Goal: Task Accomplishment & Management: Manage account settings

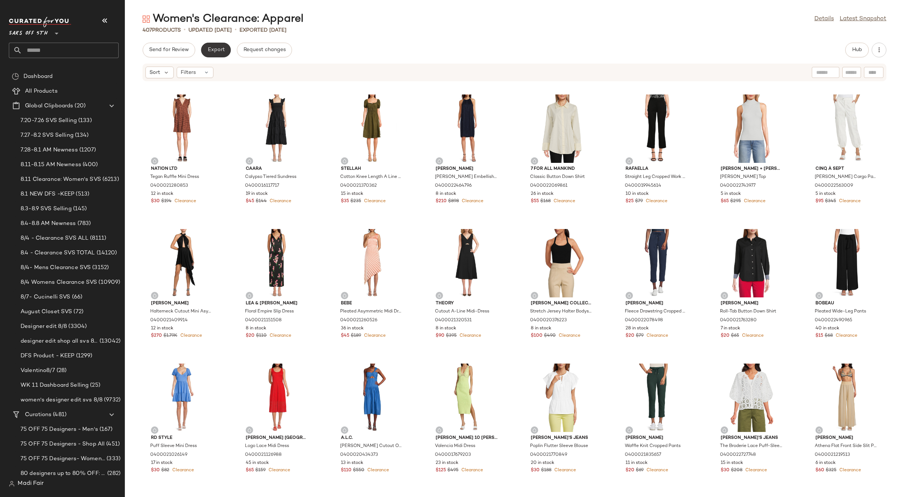
click at [222, 44] on button "Export" at bounding box center [216, 50] width 30 height 15
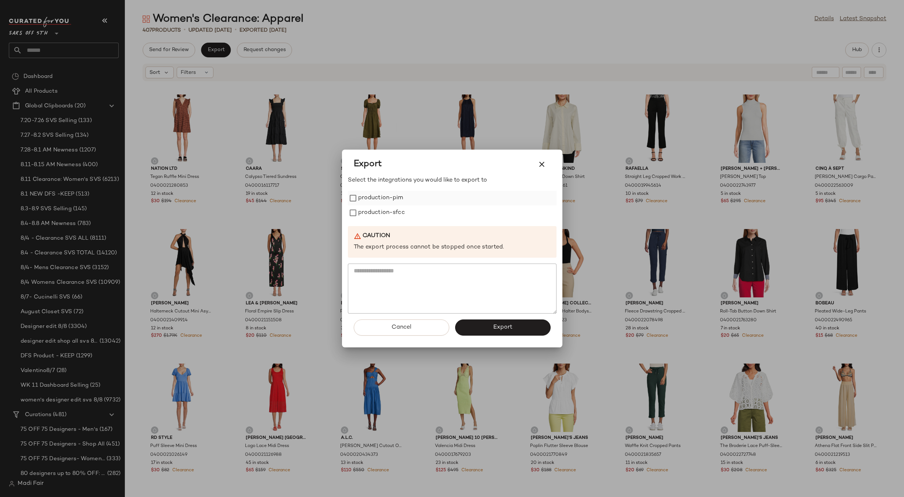
click at [380, 193] on label "production-pim" at bounding box center [380, 198] width 45 height 15
click at [380, 206] on label "production-sfcc" at bounding box center [381, 212] width 47 height 15
click at [486, 326] on button "Export" at bounding box center [503, 327] width 96 height 16
click at [579, 483] on button "Close" at bounding box center [567, 484] width 24 height 13
click at [545, 162] on icon "button" at bounding box center [541, 164] width 9 height 9
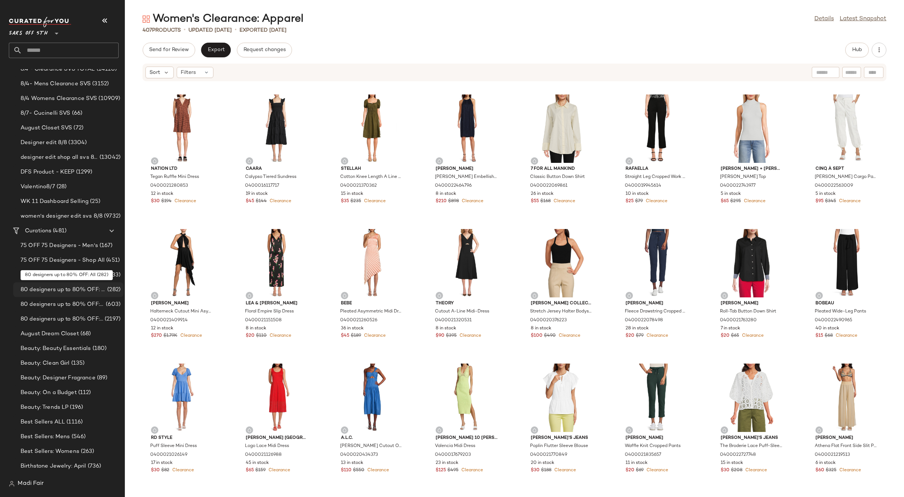
scroll to position [220, 0]
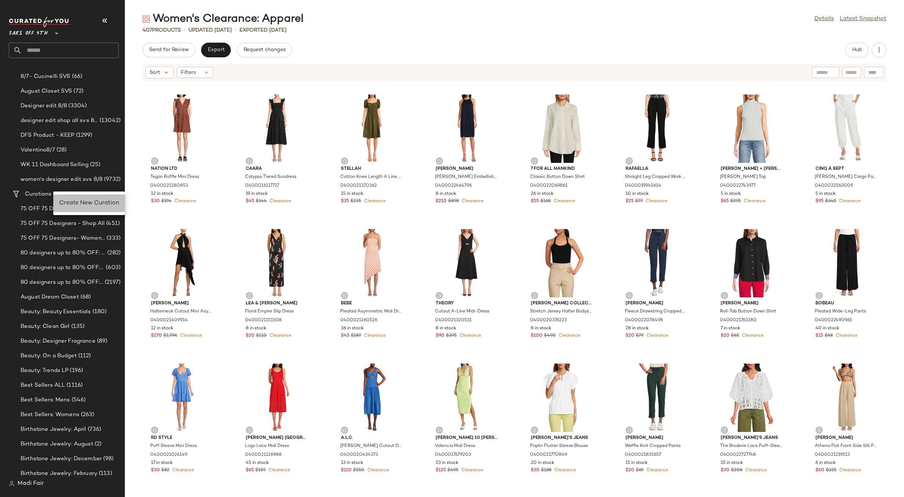
click at [76, 200] on span "Create New Curation" at bounding box center [89, 203] width 60 height 6
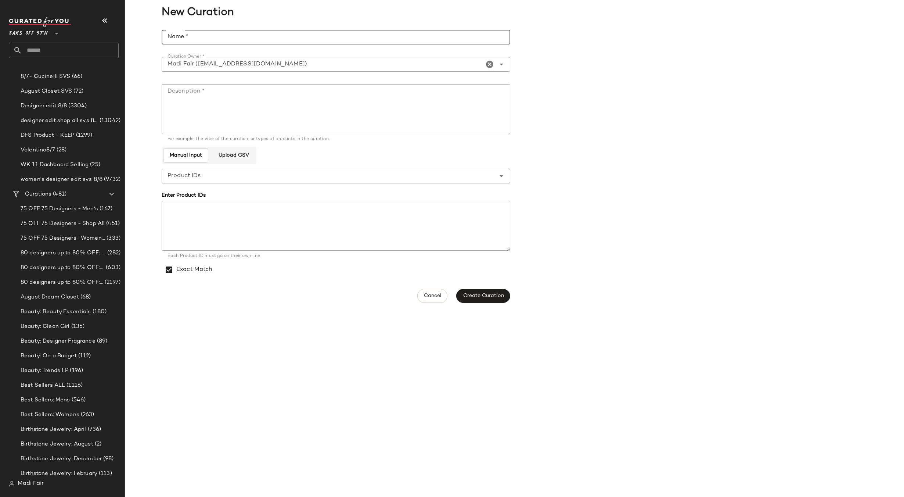
click at [234, 41] on input "Name *" at bounding box center [336, 37] width 349 height 15
type input "**********"
drag, startPoint x: 241, startPoint y: 37, endPoint x: 168, endPoint y: 33, distance: 73.2
click at [168, 33] on input "**********" at bounding box center [336, 37] width 349 height 15
click at [196, 95] on textarea "Description *" at bounding box center [336, 109] width 349 height 50
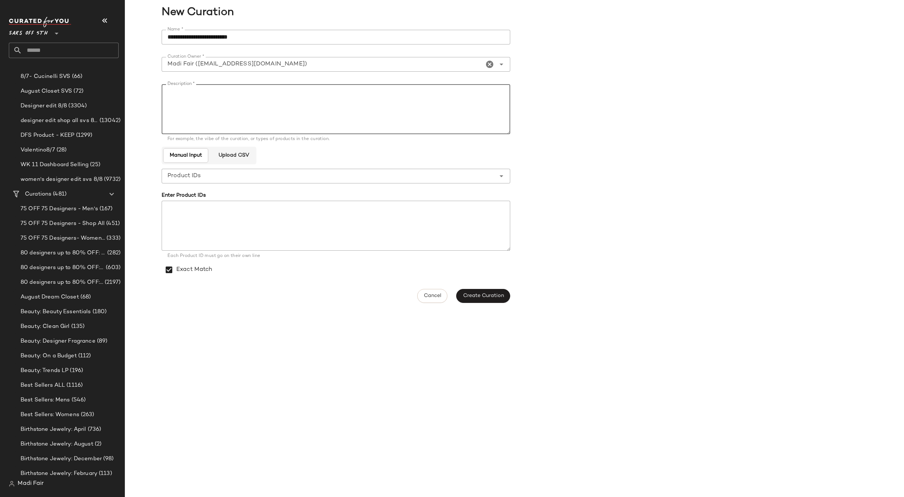
paste textarea "**********"
type textarea "**********"
click at [470, 297] on span "Create Curation" at bounding box center [483, 296] width 41 height 6
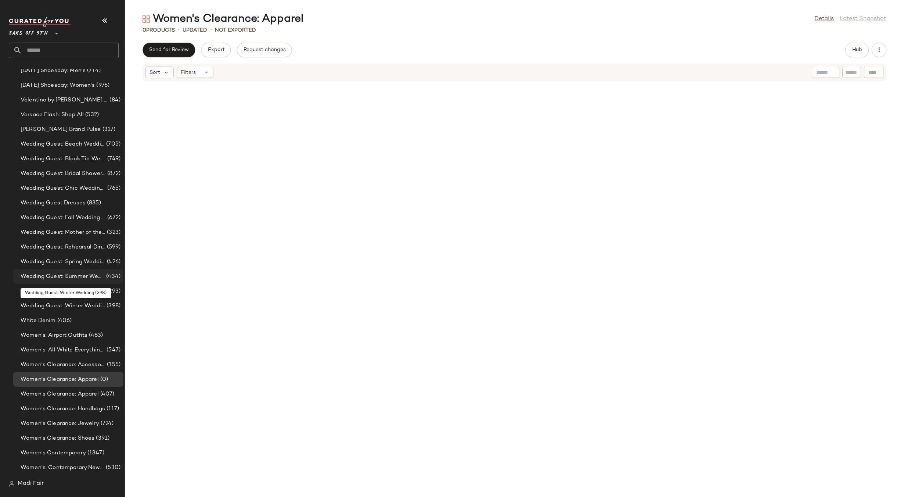
scroll to position [5877, 0]
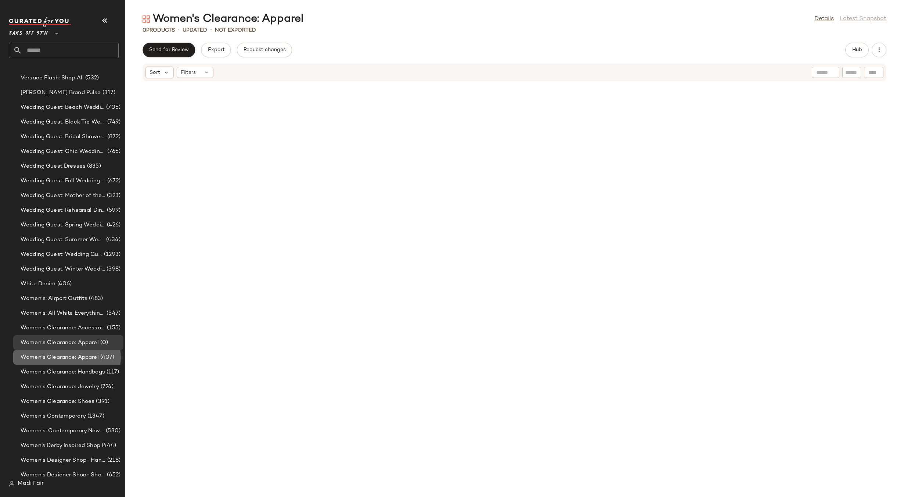
click at [73, 358] on span "Women's Clearance: Apparel" at bounding box center [60, 357] width 78 height 8
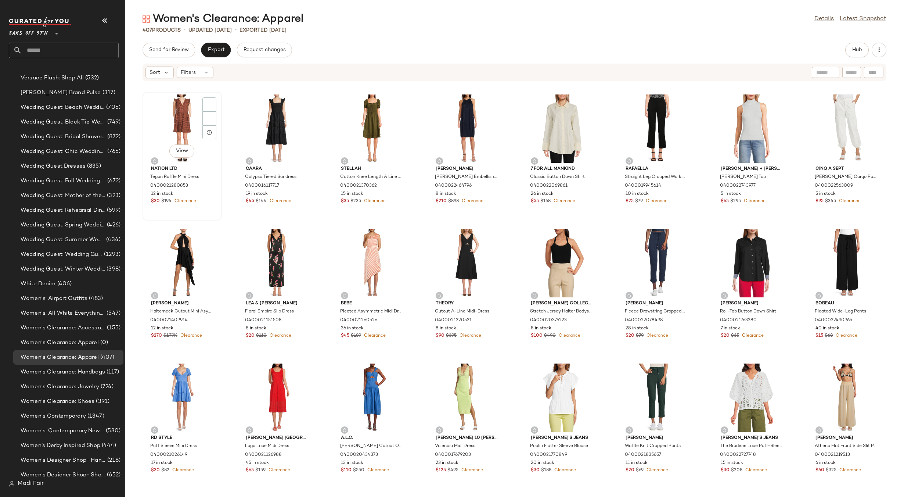
click at [174, 123] on div "View" at bounding box center [182, 128] width 74 height 68
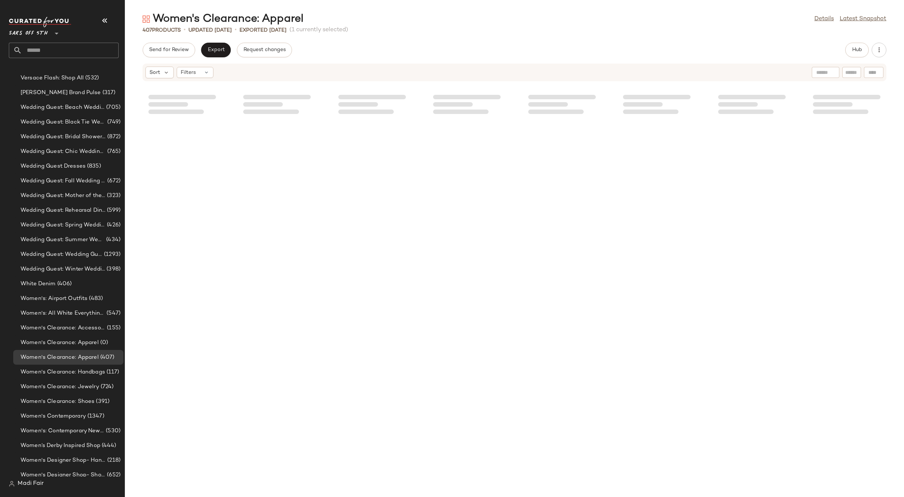
scroll to position [6453, 0]
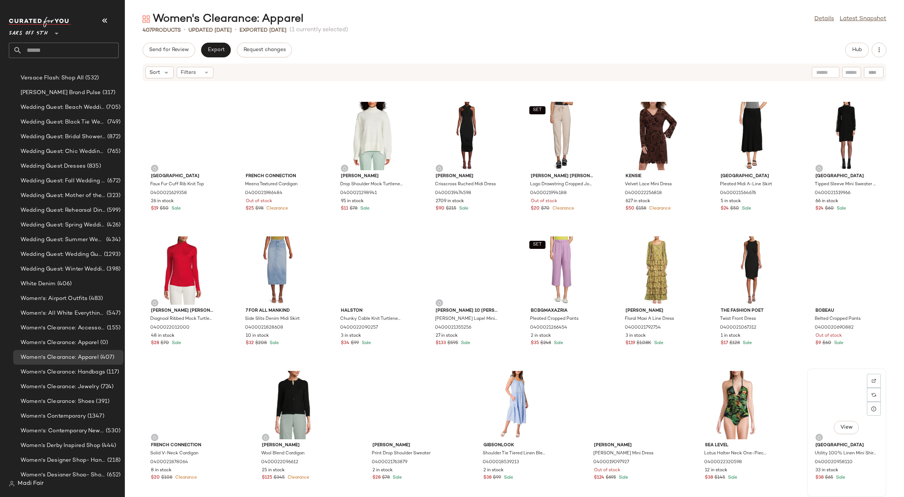
click at [846, 380] on div "View" at bounding box center [847, 405] width 74 height 68
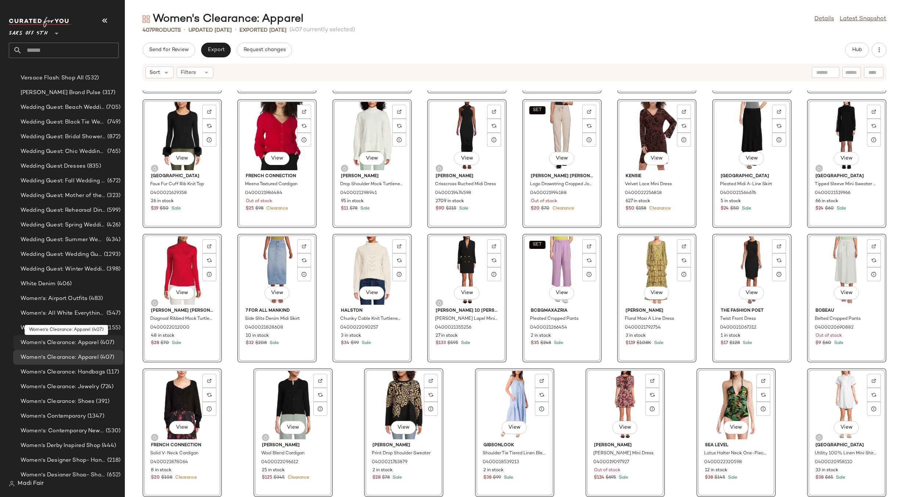
click at [99, 342] on span "(407)" at bounding box center [107, 342] width 16 height 8
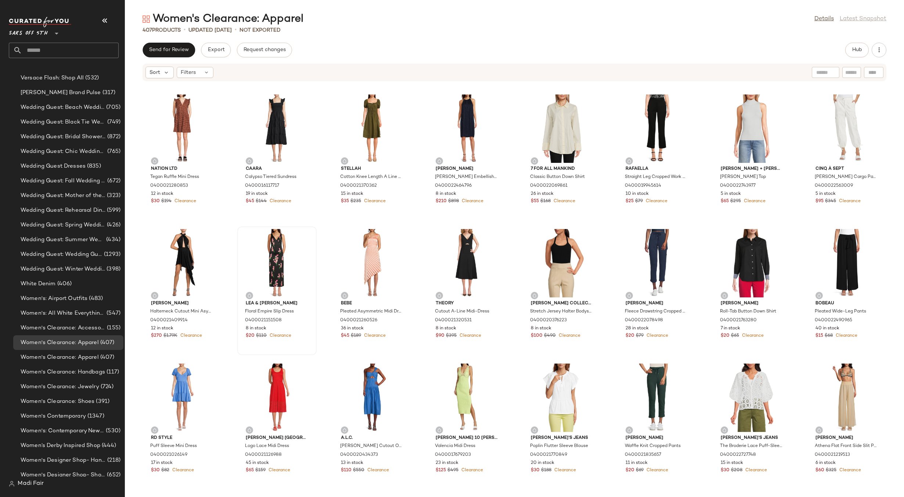
drag, startPoint x: 828, startPoint y: 17, endPoint x: 242, endPoint y: 235, distance: 625.4
click at [828, 17] on link "Details" at bounding box center [823, 19] width 19 height 9
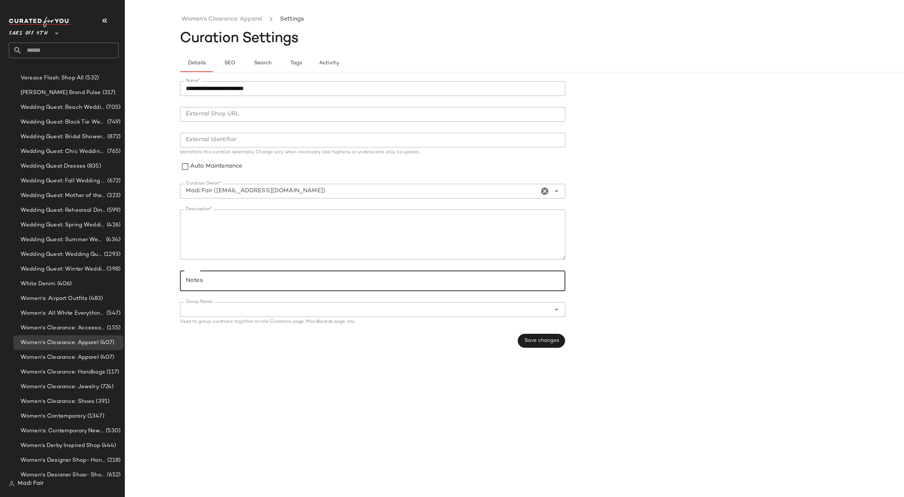
click at [208, 278] on input "Notes" at bounding box center [372, 280] width 373 height 9
paste input "**********"
type input "**********"
click at [542, 341] on span "Save changes" at bounding box center [541, 341] width 35 height 6
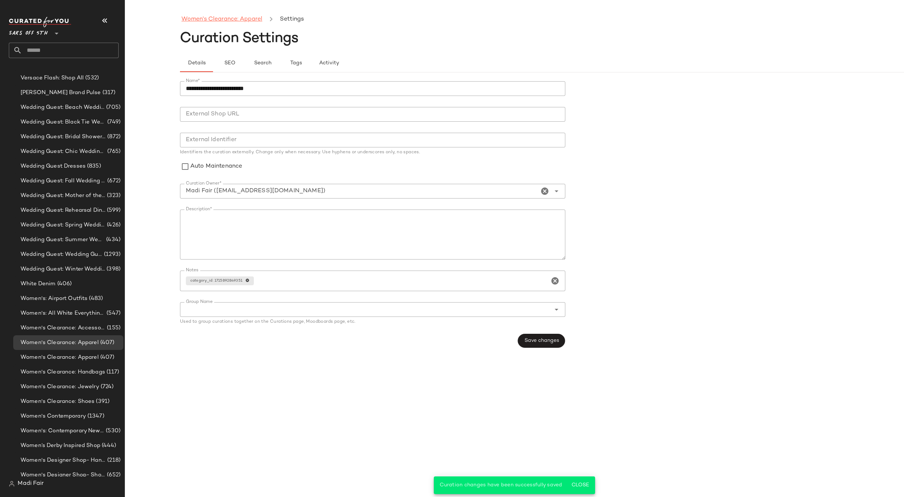
click at [237, 21] on link "Women's Clearance: Apparel" at bounding box center [221, 20] width 81 height 10
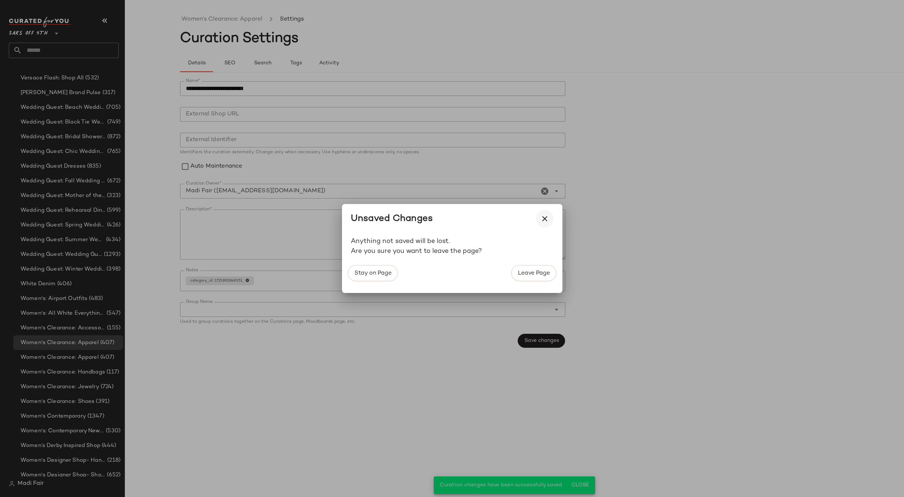
click at [543, 221] on icon "button" at bounding box center [544, 218] width 9 height 9
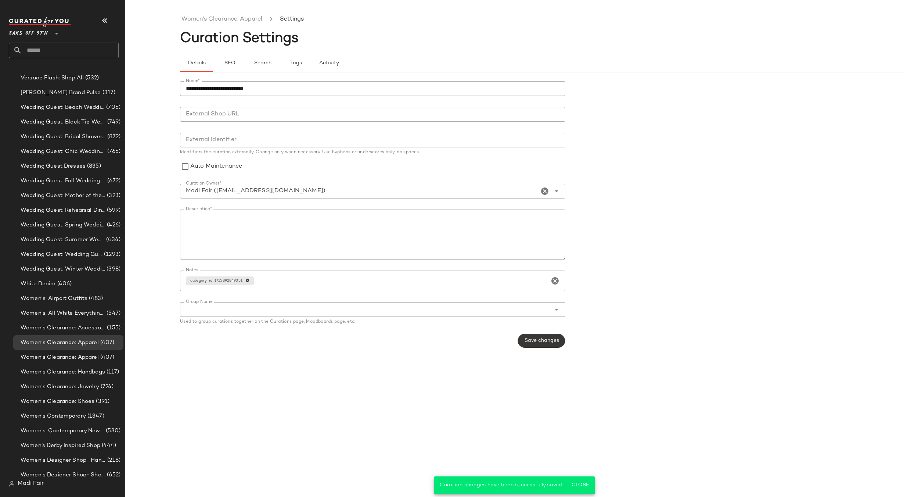
click at [538, 344] on span "Save changes" at bounding box center [541, 341] width 35 height 6
click at [544, 190] on icon "Clear Curation Owner*" at bounding box center [544, 191] width 9 height 9
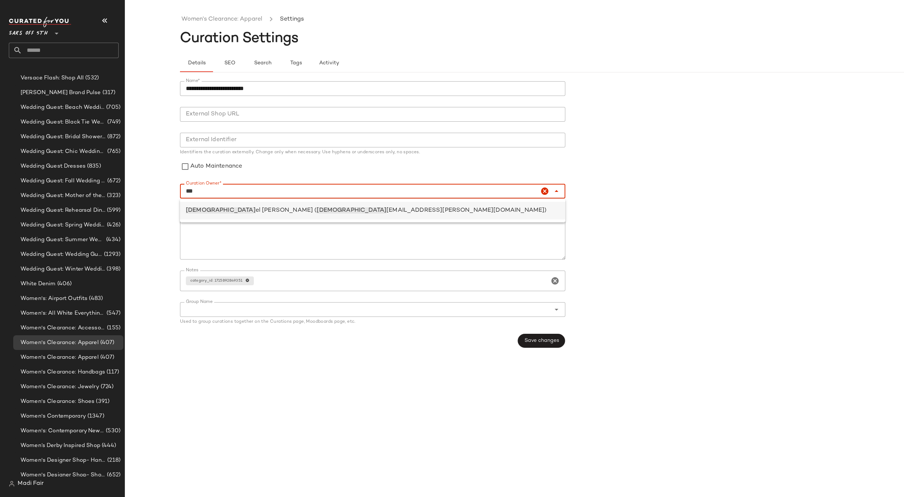
click at [192, 212] on span "[DEMOGRAPHIC_DATA]" at bounding box center [221, 210] width 70 height 6
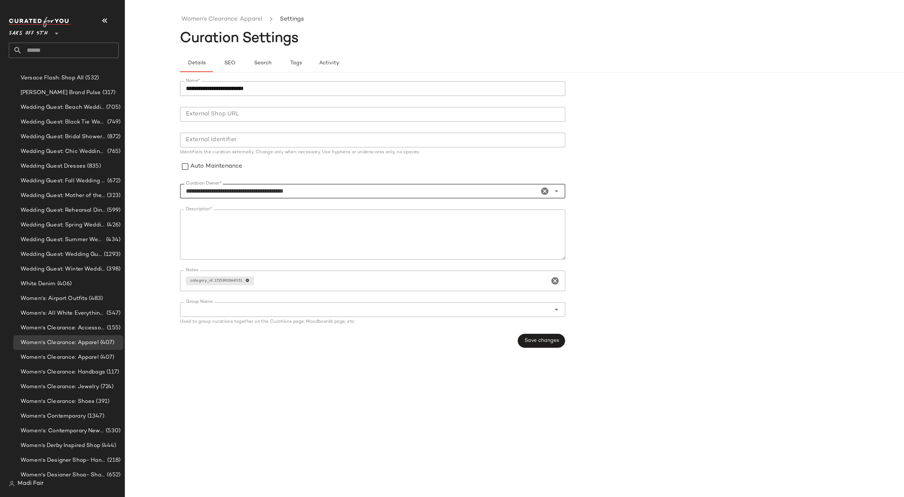
type input "**********"
click at [530, 331] on div "**********" at bounding box center [375, 214] width 390 height 275
click at [532, 340] on span "Save changes" at bounding box center [541, 341] width 35 height 6
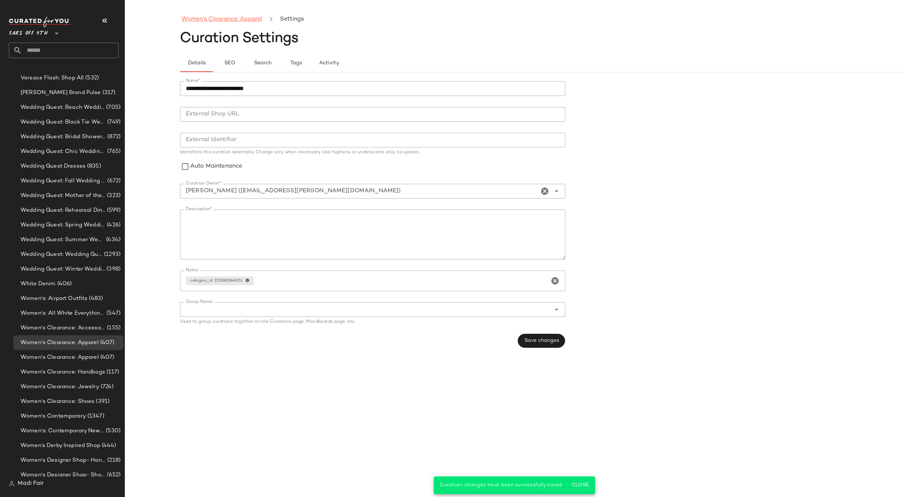
click at [204, 20] on link "Women's Clearance: Apparel" at bounding box center [221, 20] width 81 height 10
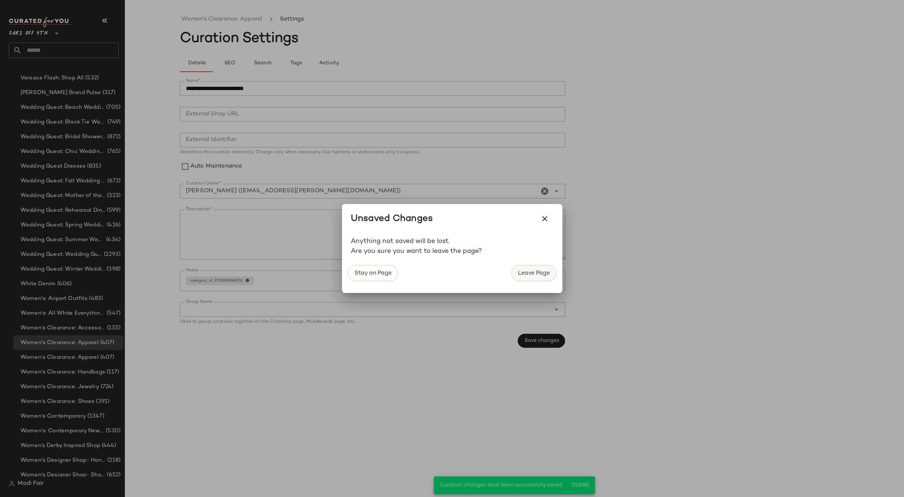
click at [532, 274] on span "Leave Page" at bounding box center [534, 273] width 32 height 7
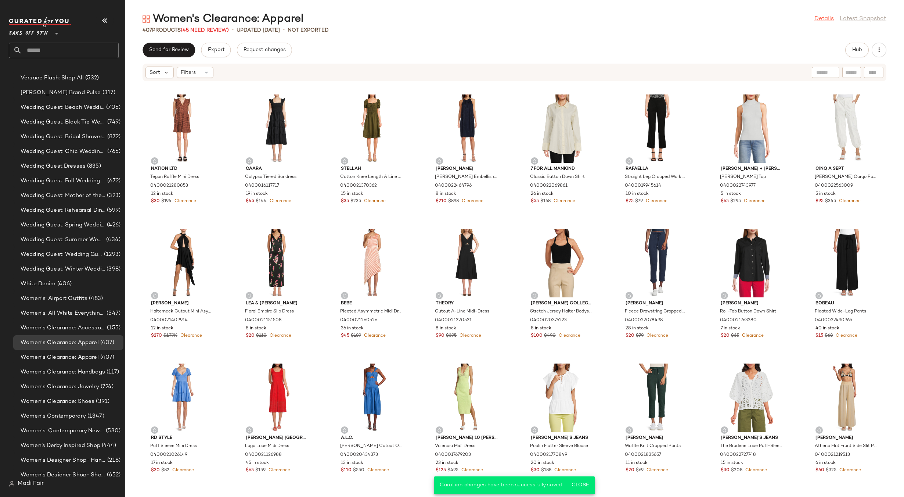
click at [829, 17] on link "Details" at bounding box center [823, 19] width 19 height 9
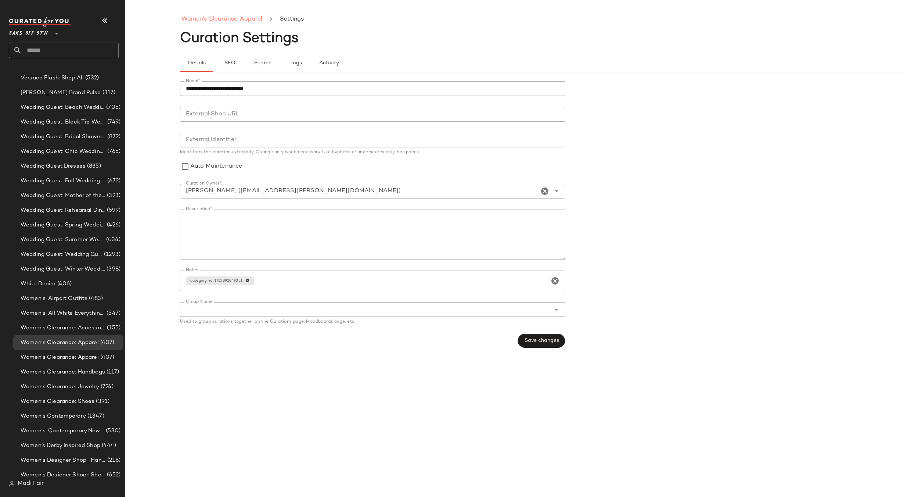
click at [234, 18] on link "Women's Clearance: Apparel" at bounding box center [221, 20] width 81 height 10
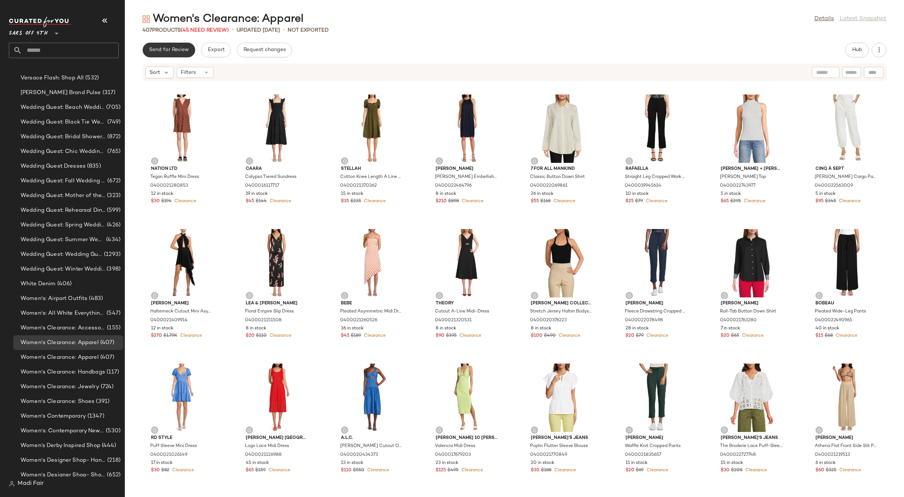
click at [179, 48] on span "Send for Review" at bounding box center [169, 50] width 40 height 6
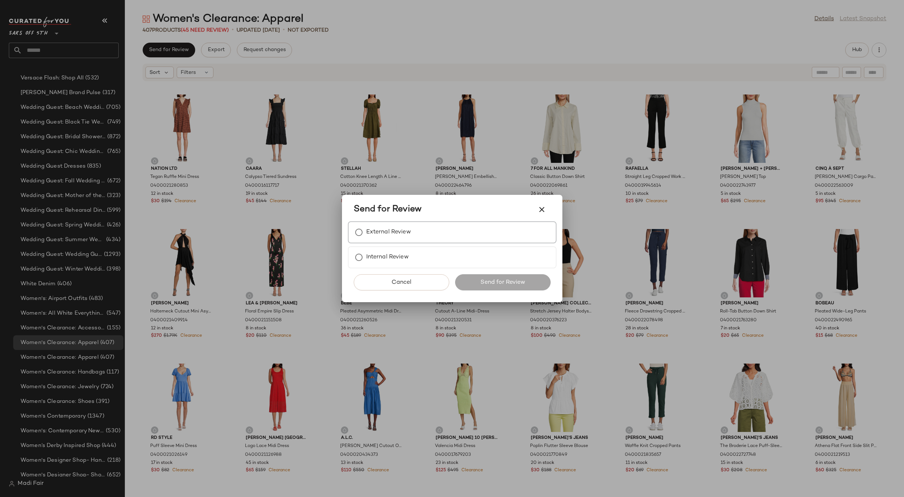
click at [397, 230] on label "External Review" at bounding box center [388, 232] width 45 height 15
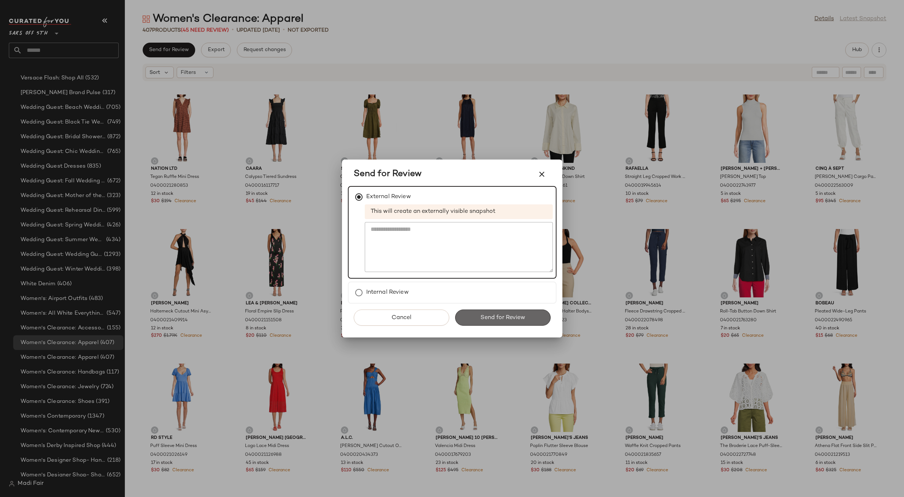
click at [482, 315] on span "Send for Review" at bounding box center [502, 317] width 45 height 7
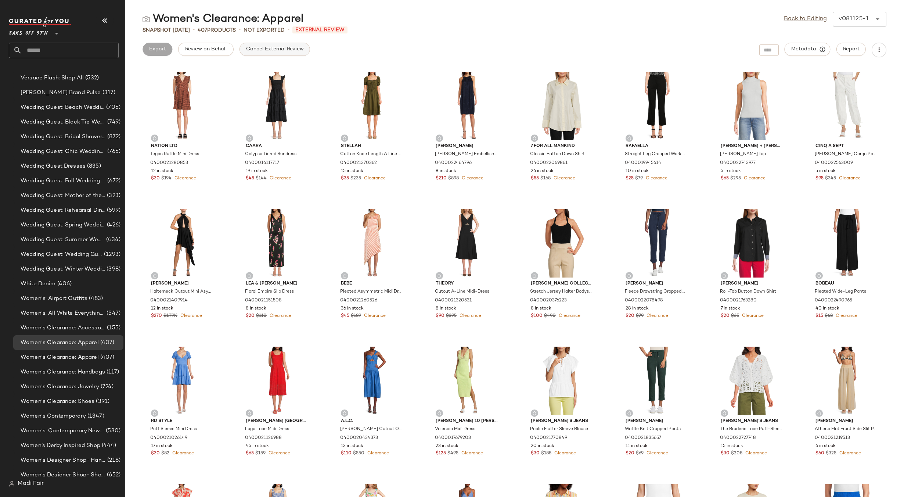
click at [276, 54] on button "Cancel External Review" at bounding box center [275, 49] width 71 height 13
click at [819, 18] on link "Back to Editing" at bounding box center [805, 19] width 43 height 9
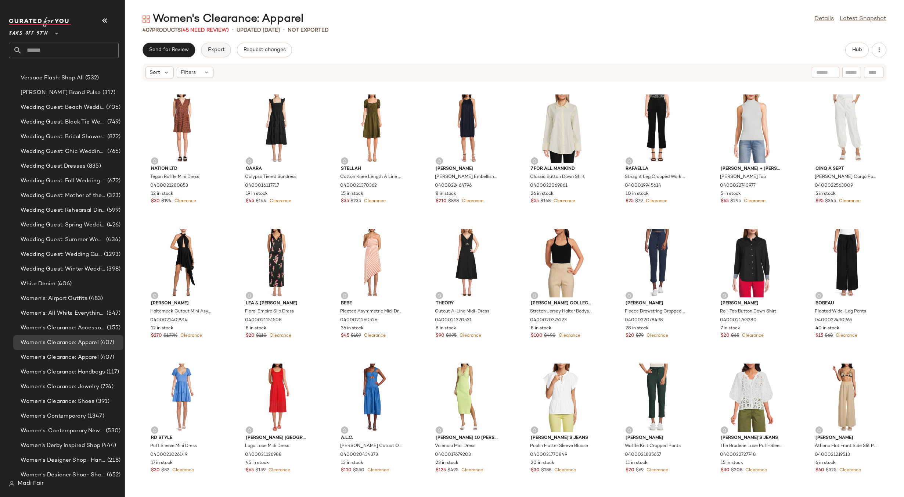
click at [224, 49] on span "Export" at bounding box center [215, 50] width 17 height 6
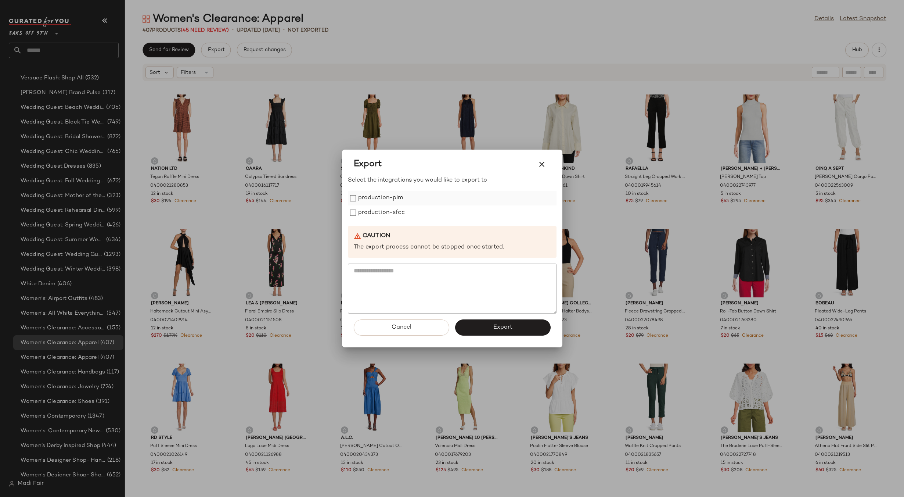
click at [415, 195] on div "production-pim" at bounding box center [452, 198] width 209 height 15
click at [393, 204] on label "production-pim" at bounding box center [380, 198] width 45 height 15
click at [391, 213] on label "production-sfcc" at bounding box center [381, 212] width 47 height 15
click at [483, 331] on button "Export" at bounding box center [503, 327] width 96 height 16
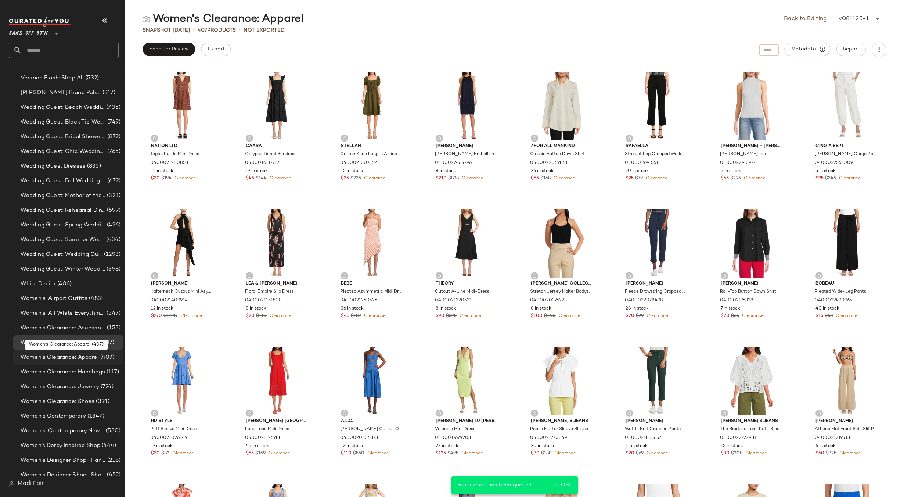
click at [100, 356] on span "(407)" at bounding box center [107, 357] width 16 height 8
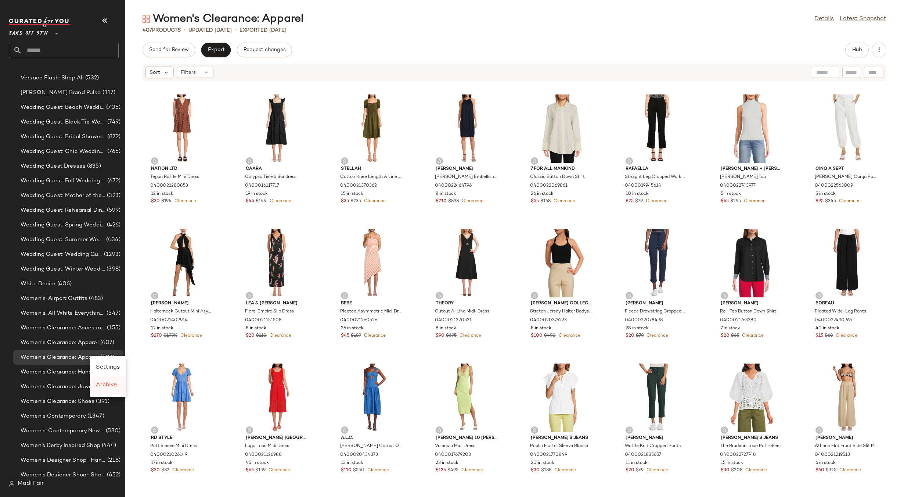
click at [108, 387] on span "Archive" at bounding box center [106, 385] width 21 height 6
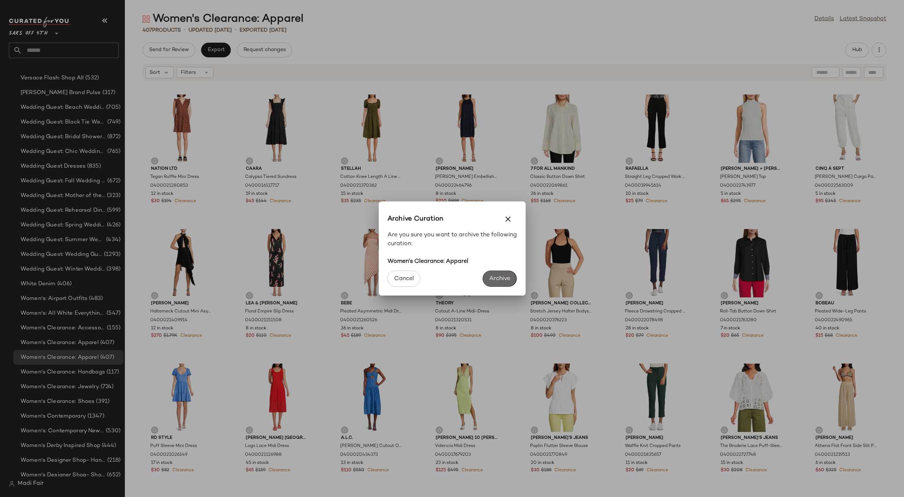
click at [502, 279] on span "Archive" at bounding box center [499, 278] width 21 height 7
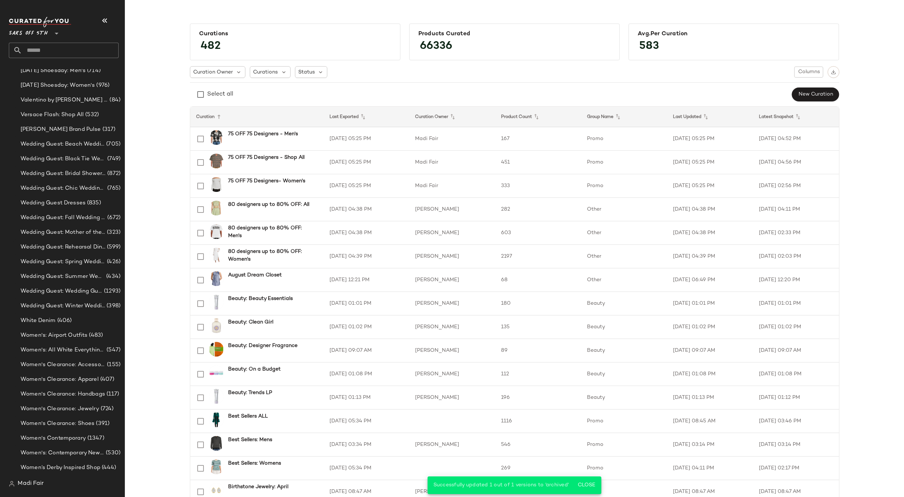
scroll to position [5900, 0]
click at [97, 320] on span "Women's Clearance: Apparel" at bounding box center [60, 319] width 78 height 8
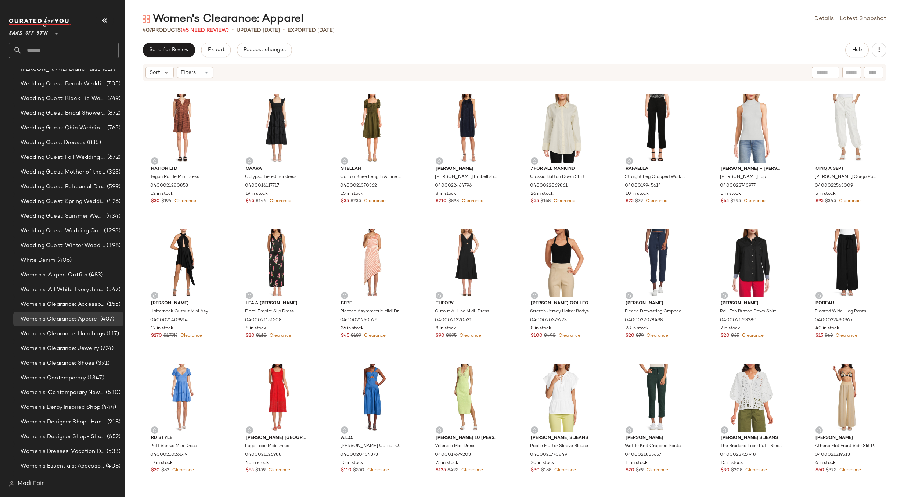
click at [44, 44] on input "text" at bounding box center [70, 50] width 97 height 15
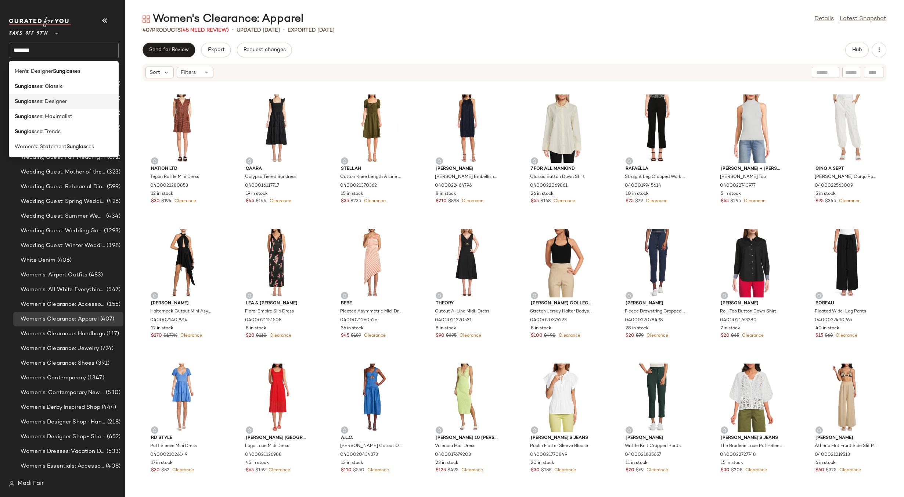
click at [62, 124] on div "Sunglas ses: Designer" at bounding box center [64, 131] width 110 height 15
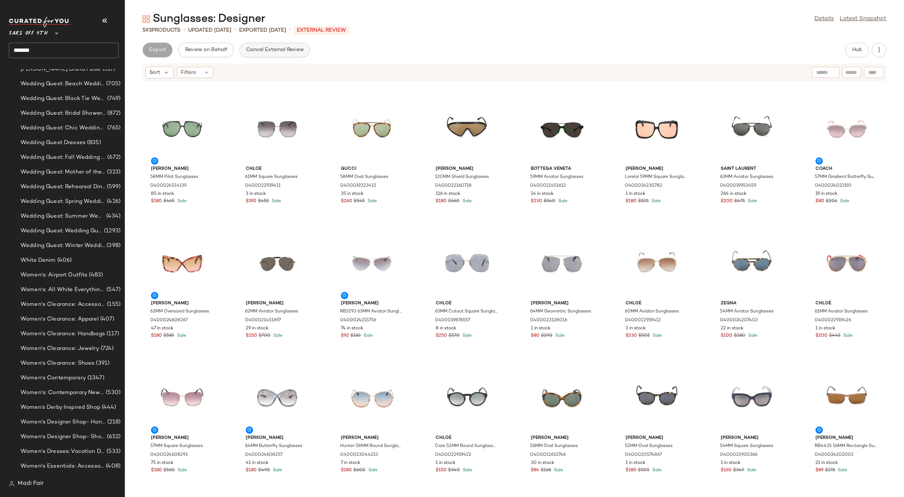
click at [254, 49] on span "Cancel External Review" at bounding box center [275, 50] width 58 height 6
click at [220, 50] on span "Export" at bounding box center [215, 50] width 17 height 6
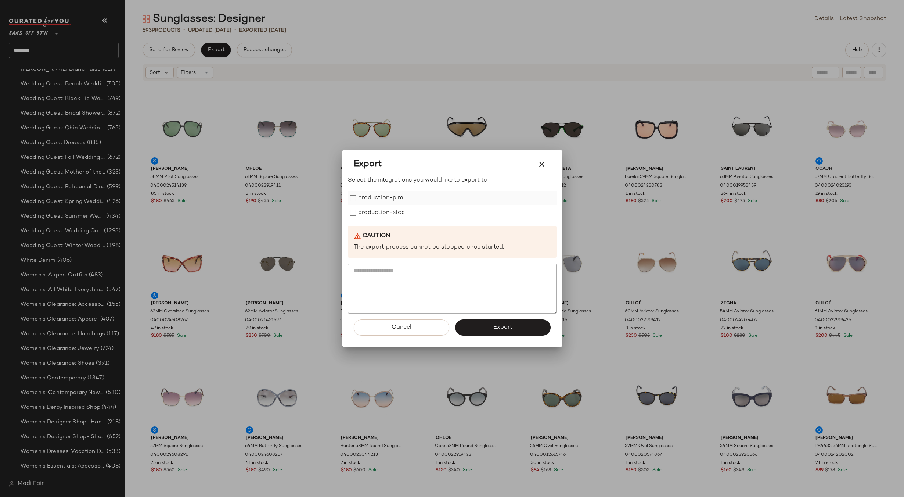
click at [388, 196] on label "production-pim" at bounding box center [380, 198] width 45 height 15
click at [388, 210] on label "production-sfcc" at bounding box center [381, 212] width 47 height 15
click at [486, 331] on button "Export" at bounding box center [503, 327] width 96 height 16
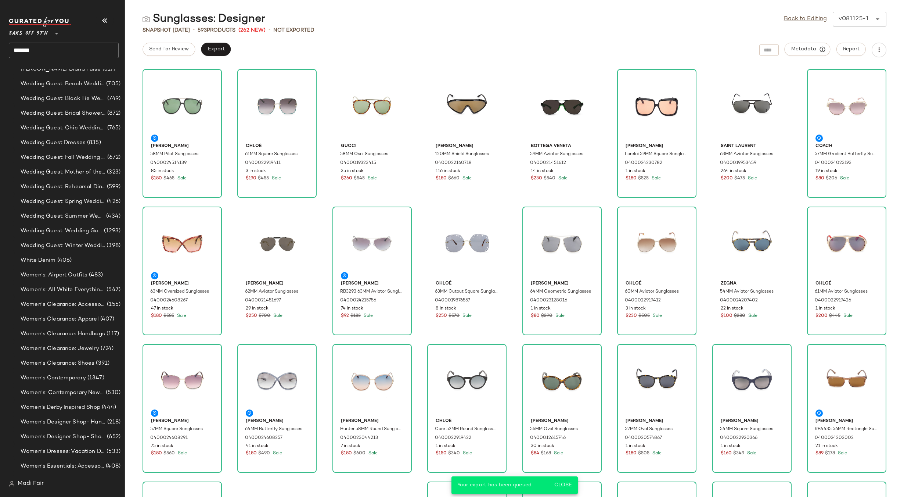
click at [40, 47] on input "*******" at bounding box center [64, 50] width 110 height 15
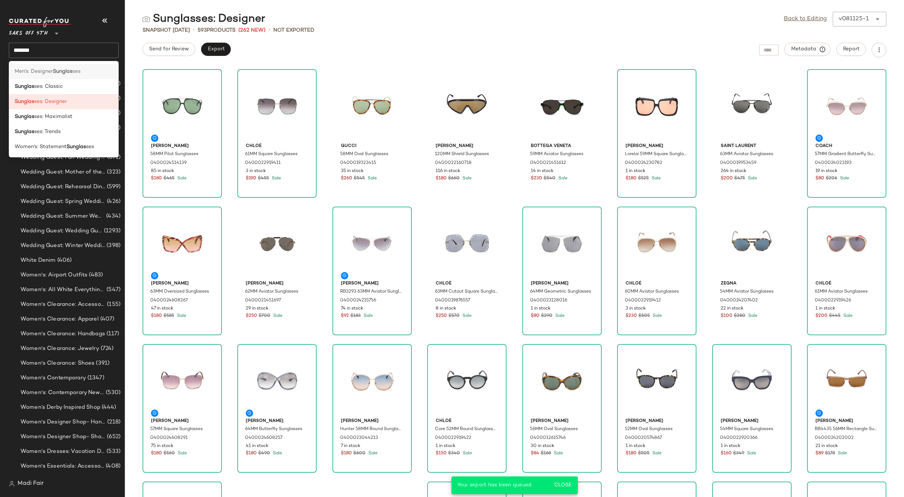
click at [61, 94] on div "Men's: Designer [PERSON_NAME]" at bounding box center [64, 101] width 110 height 15
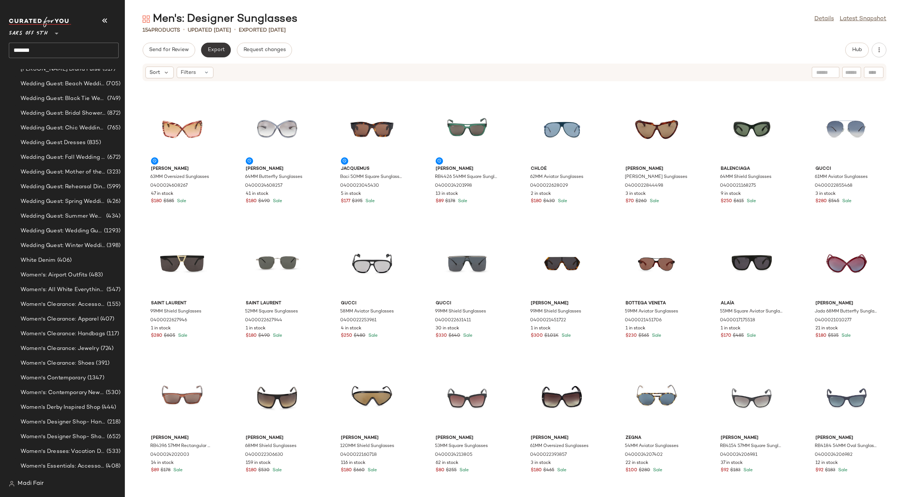
click at [219, 48] on span "Export" at bounding box center [215, 50] width 17 height 6
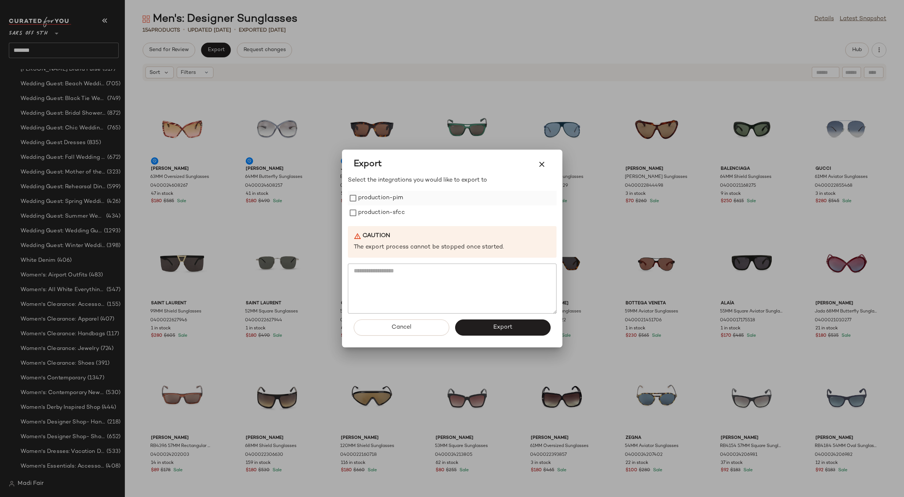
click at [374, 203] on label "production-pim" at bounding box center [380, 198] width 45 height 15
click at [375, 211] on label "production-sfcc" at bounding box center [381, 212] width 47 height 15
click at [492, 327] on button "Export" at bounding box center [503, 327] width 96 height 16
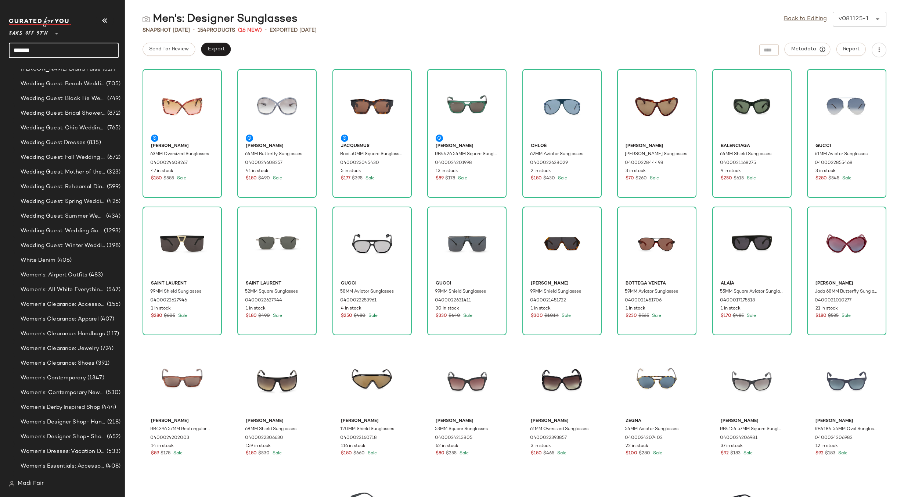
drag, startPoint x: 41, startPoint y: 54, endPoint x: 1, endPoint y: 55, distance: 40.1
click at [1, 55] on nav "Saks OFF 5TH ** ******* Dashboard All Products Global Clipboards (20) 7.20-7.26…" at bounding box center [62, 248] width 125 height 497
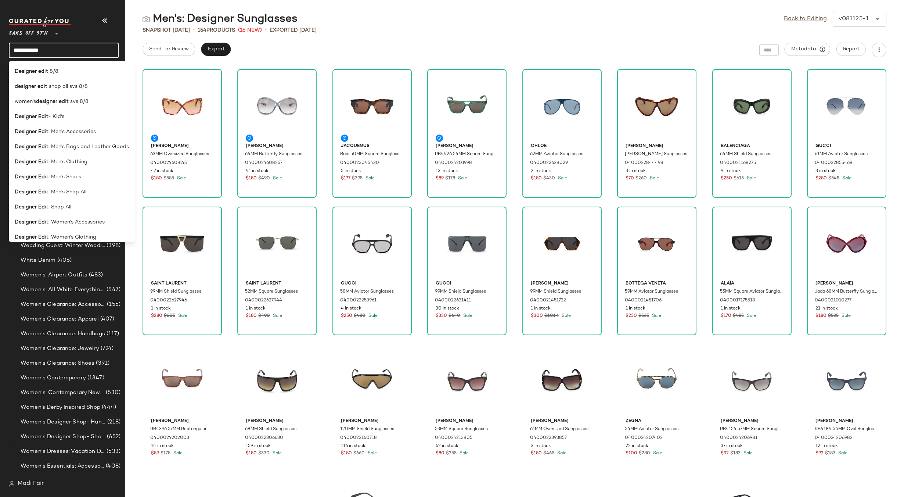
type input "**********"
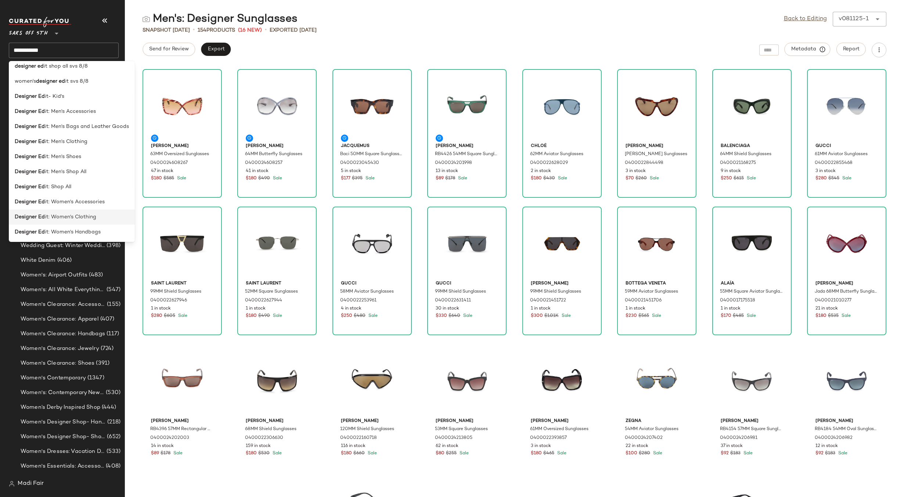
scroll to position [37, 0]
click at [84, 203] on span "it: Women's Clothing" at bounding box center [70, 201] width 51 height 8
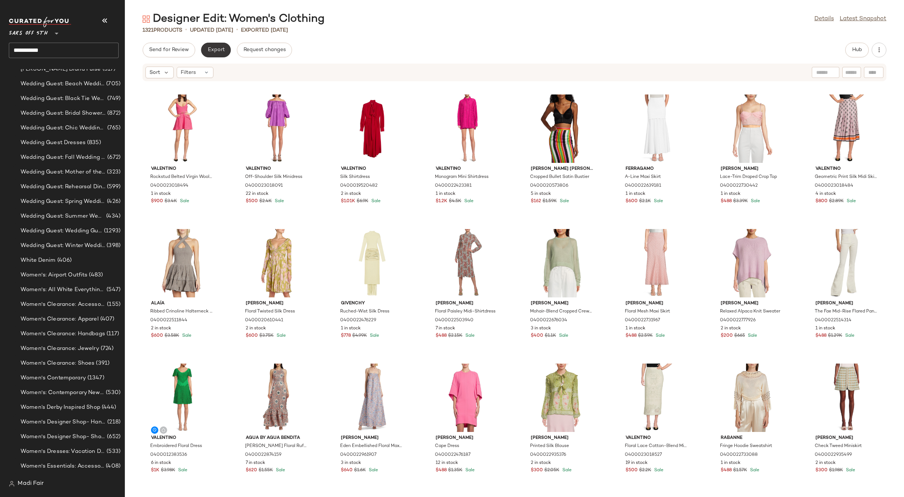
click at [209, 49] on span "Export" at bounding box center [215, 50] width 17 height 6
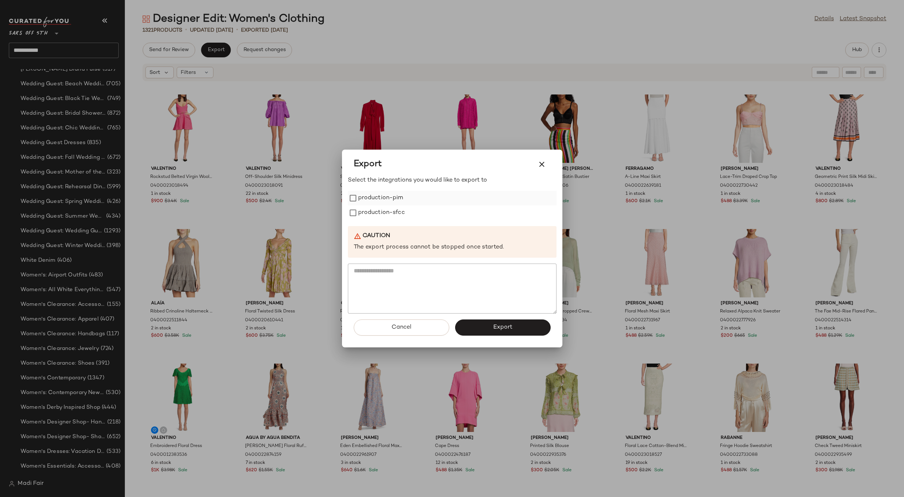
click at [405, 202] on div "production-pim" at bounding box center [452, 198] width 209 height 15
click at [400, 217] on label "production-sfcc" at bounding box center [381, 212] width 47 height 15
click at [388, 202] on label "production-pim" at bounding box center [380, 198] width 45 height 15
click at [484, 329] on button "Export" at bounding box center [503, 327] width 96 height 16
click at [576, 482] on span "Close" at bounding box center [567, 485] width 18 height 6
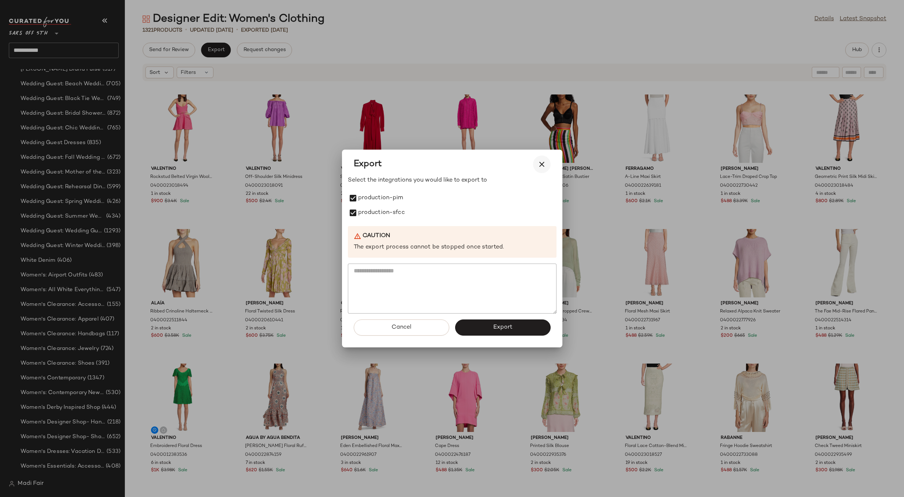
click at [542, 162] on icon "button" at bounding box center [541, 164] width 9 height 9
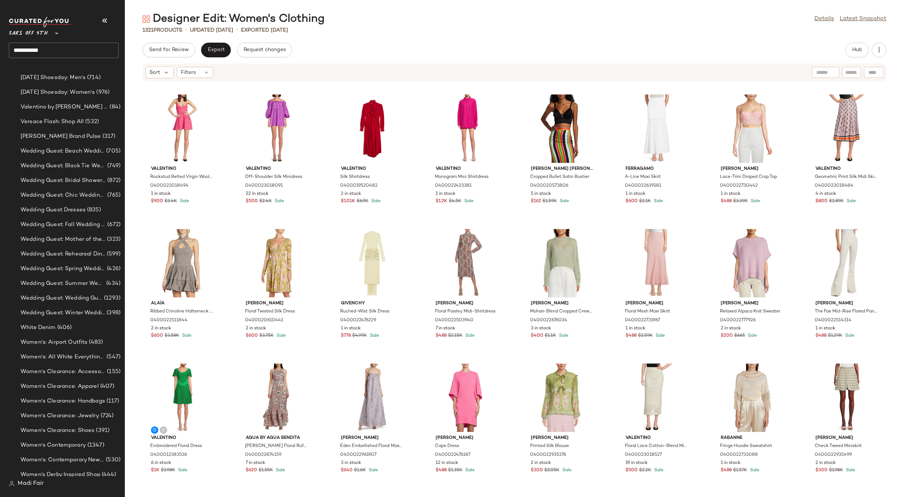
scroll to position [5753, 0]
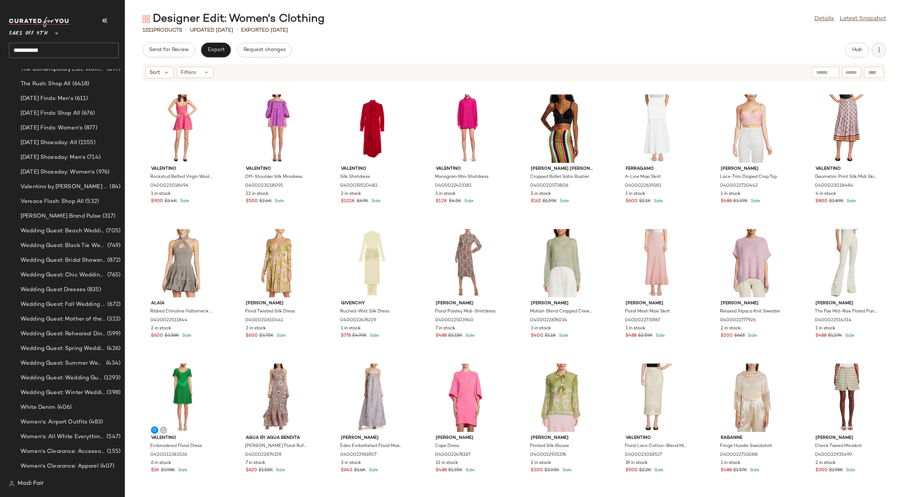
click at [876, 52] on icon "button" at bounding box center [878, 49] width 7 height 7
click at [851, 104] on div "Download CSV View Moodboard Clear Suggested Products Archive Curation" at bounding box center [841, 98] width 92 height 78
click at [877, 50] on icon "button" at bounding box center [878, 49] width 7 height 7
click at [845, 105] on div "Download CSV View Moodboard Clear Suggested Products Archive Curation" at bounding box center [841, 98] width 92 height 78
drag, startPoint x: 636, startPoint y: 34, endPoint x: 422, endPoint y: 47, distance: 214.2
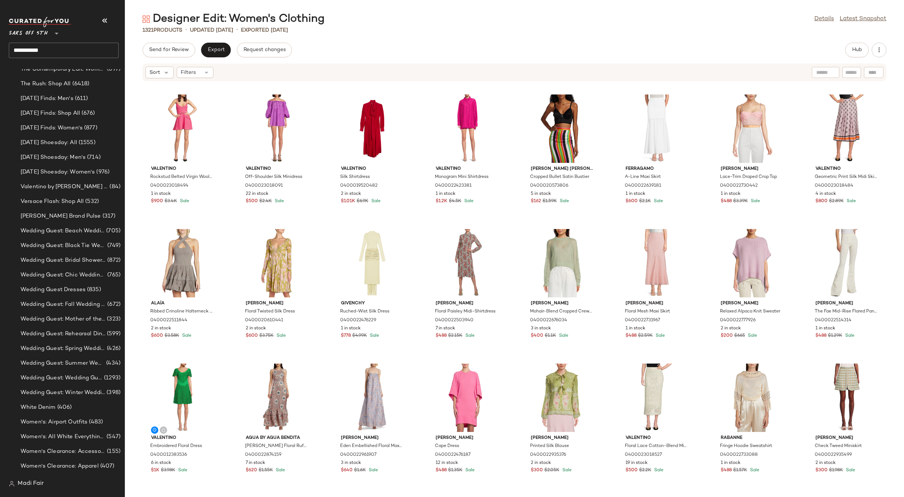
click at [636, 34] on div "Designer Edit: Women's Clothing Details Latest Snapshot 1321 Products • updated…" at bounding box center [514, 254] width 779 height 485
click at [172, 54] on button "Send for Review" at bounding box center [169, 50] width 53 height 15
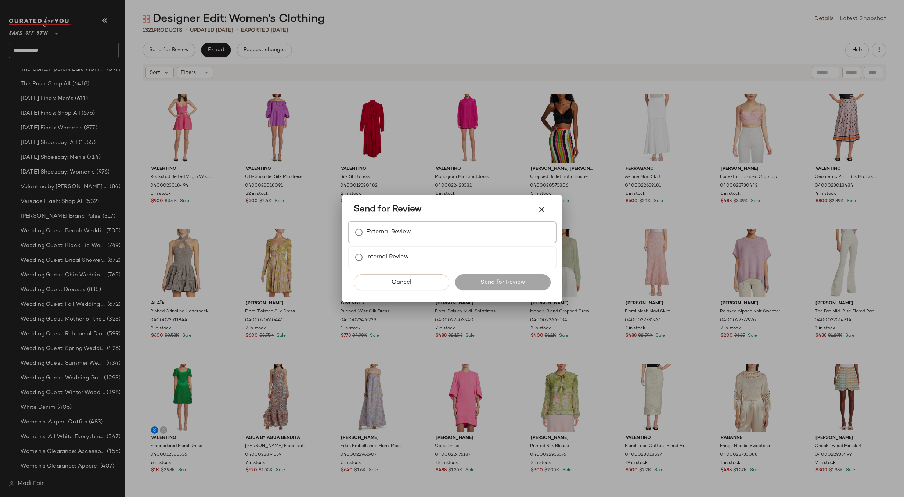
click at [374, 230] on label "External Review" at bounding box center [388, 232] width 45 height 15
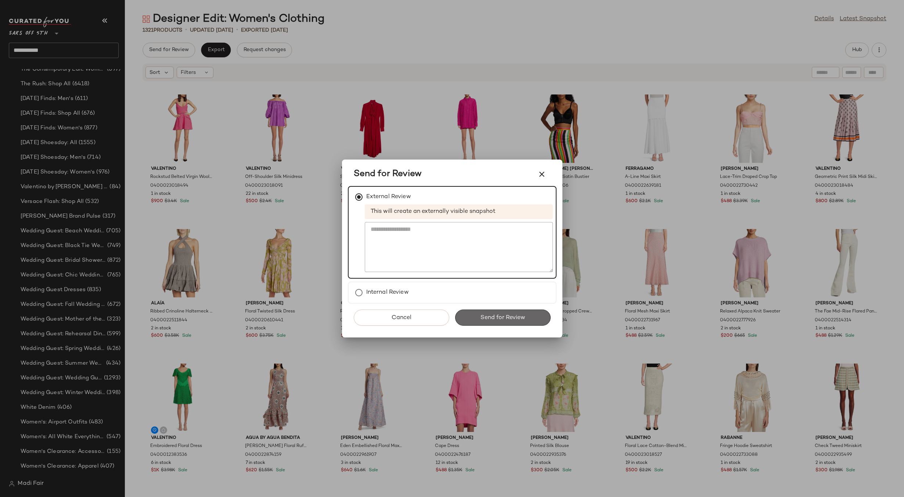
click at [501, 320] on span "Send for Review" at bounding box center [502, 317] width 45 height 7
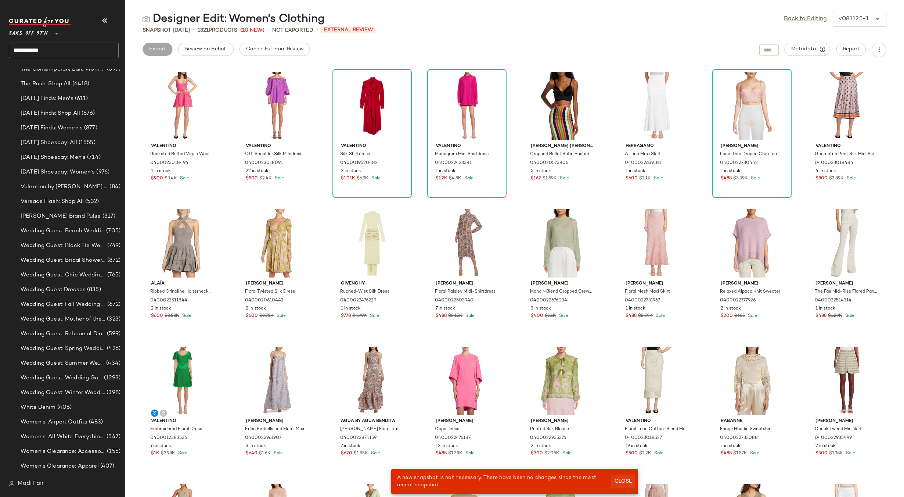
click at [618, 479] on span "Close" at bounding box center [623, 481] width 18 height 6
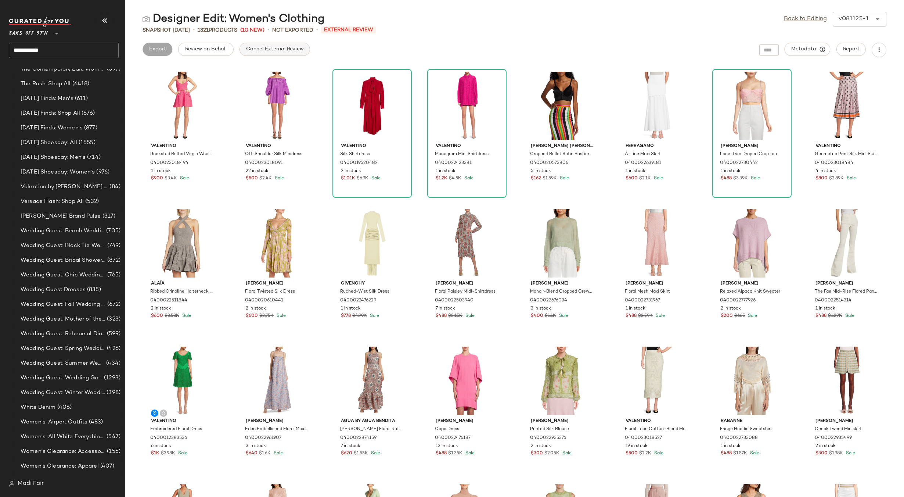
click at [266, 49] on span "Cancel External Review" at bounding box center [275, 49] width 58 height 6
click at [211, 48] on span "Export" at bounding box center [215, 49] width 17 height 6
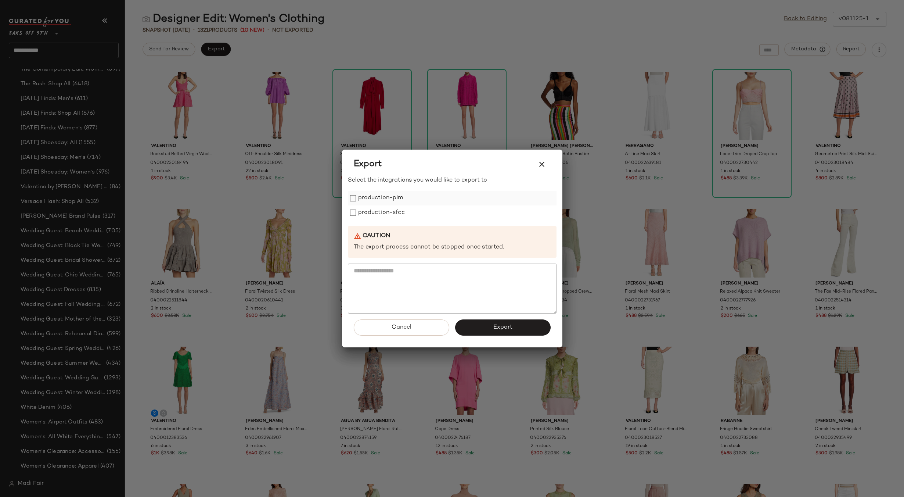
click at [398, 200] on label "production-pim" at bounding box center [380, 198] width 45 height 15
click at [394, 213] on label "production-sfcc" at bounding box center [381, 212] width 47 height 15
click at [489, 326] on button "Export" at bounding box center [503, 327] width 96 height 16
click at [522, 329] on button "Export" at bounding box center [503, 327] width 96 height 16
click at [542, 161] on icon "button" at bounding box center [541, 164] width 9 height 9
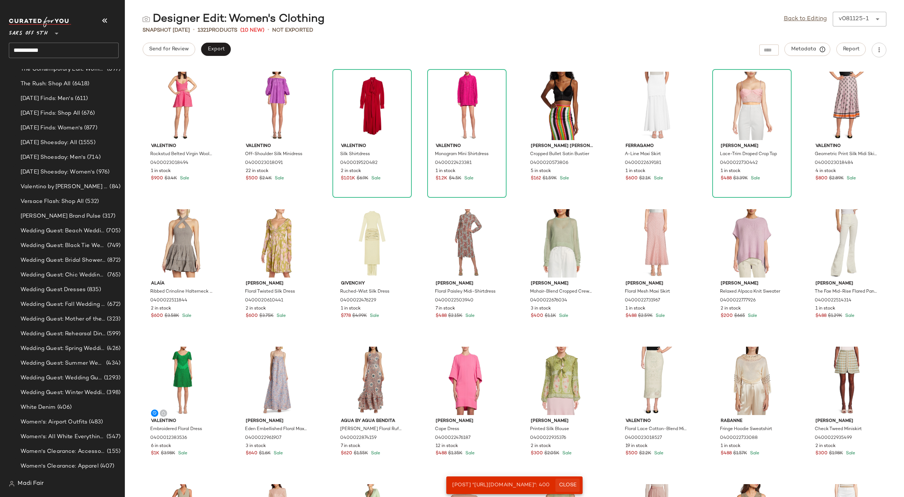
click at [576, 482] on span "Close" at bounding box center [567, 485] width 18 height 6
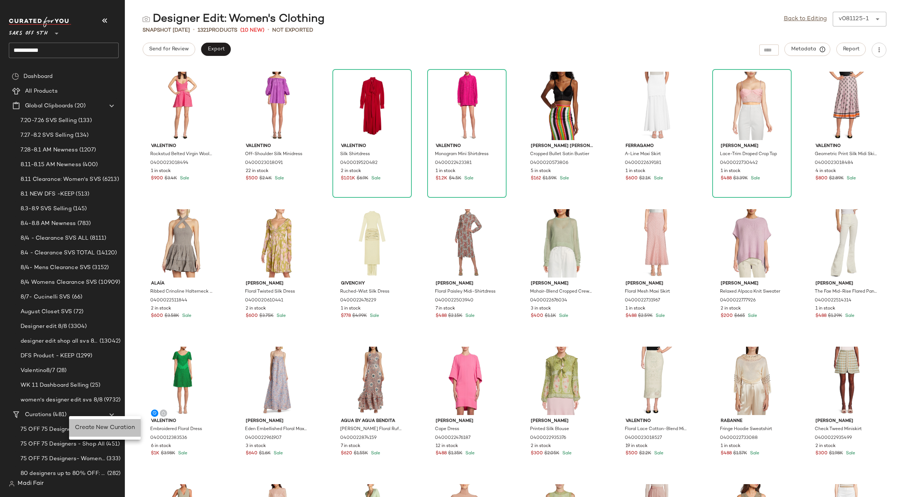
click at [88, 430] on span "Create New Curation" at bounding box center [105, 427] width 60 height 6
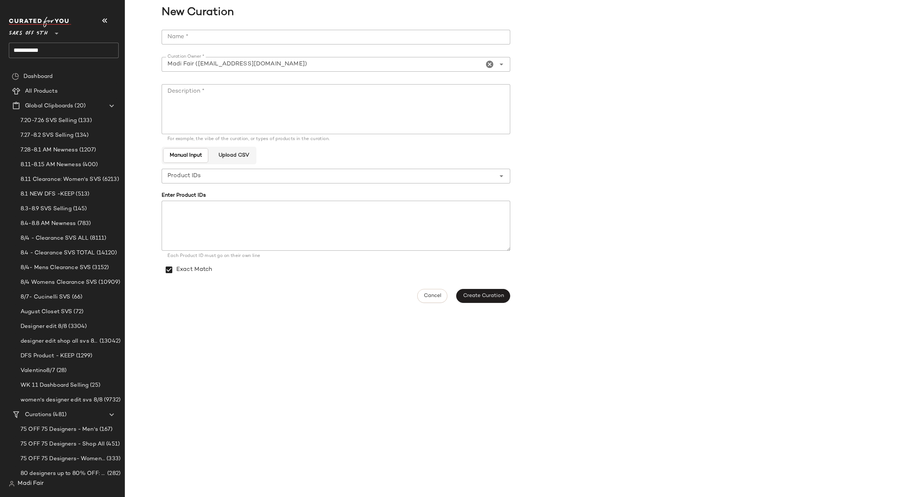
click at [216, 42] on input "Name *" at bounding box center [336, 37] width 349 height 15
drag, startPoint x: 251, startPoint y: 38, endPoint x: 161, endPoint y: 36, distance: 90.0
click at [161, 36] on div "**********" at bounding box center [514, 166] width 779 height 282
type input "**********"
click at [199, 90] on textarea "Description *" at bounding box center [336, 109] width 349 height 50
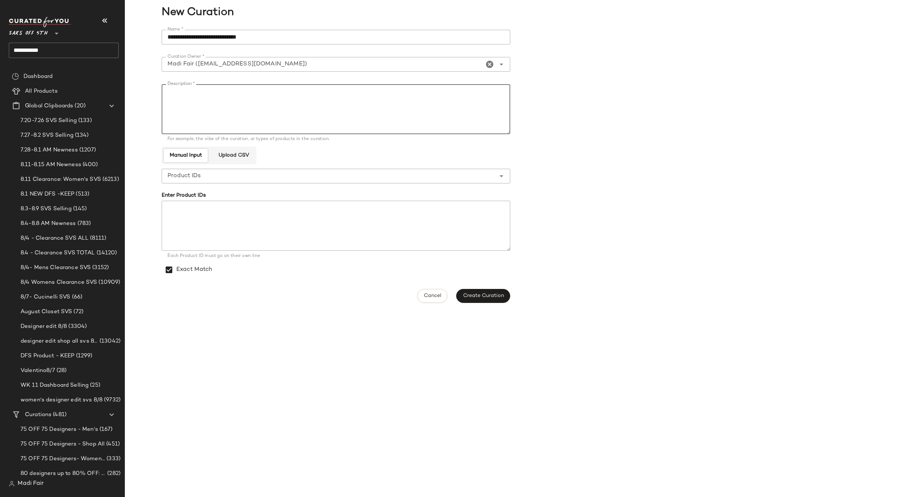
paste textarea "**********"
type textarea "**********"
click at [490, 295] on span "Create Curation" at bounding box center [483, 296] width 41 height 6
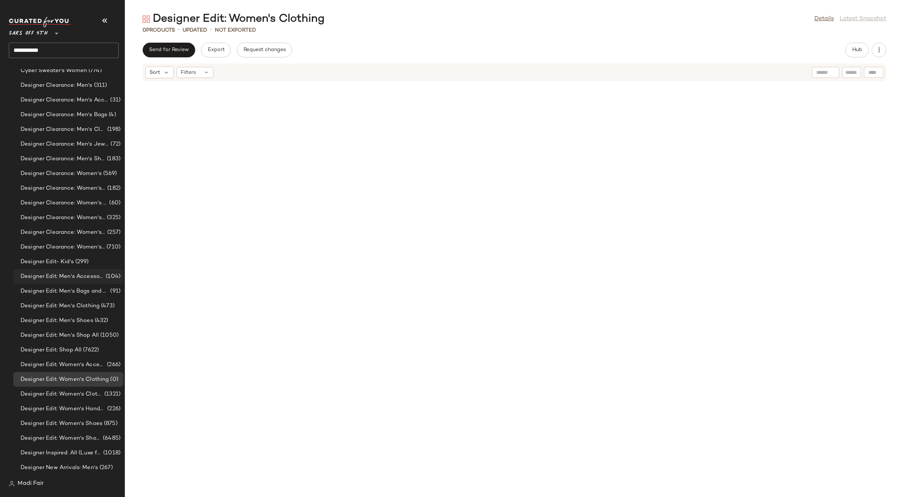
scroll to position [2717, 0]
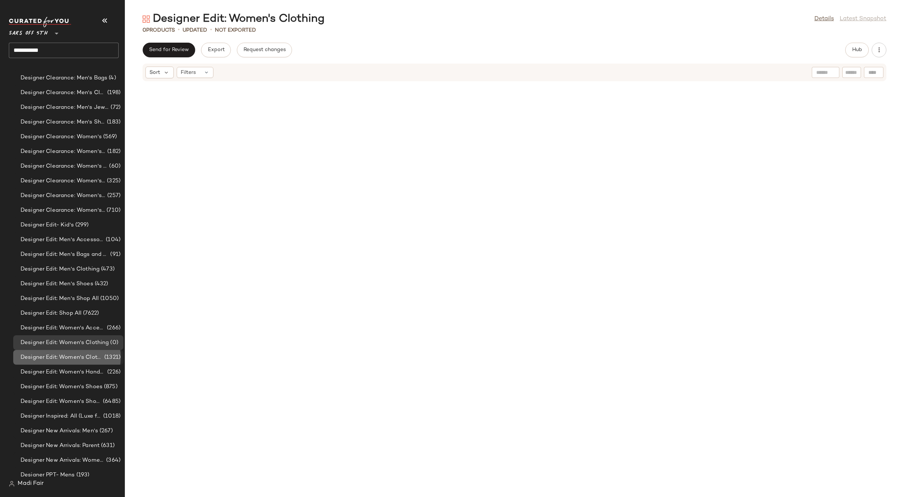
click at [78, 359] on span "Designer Edit: Women's Clothing" at bounding box center [62, 357] width 82 height 8
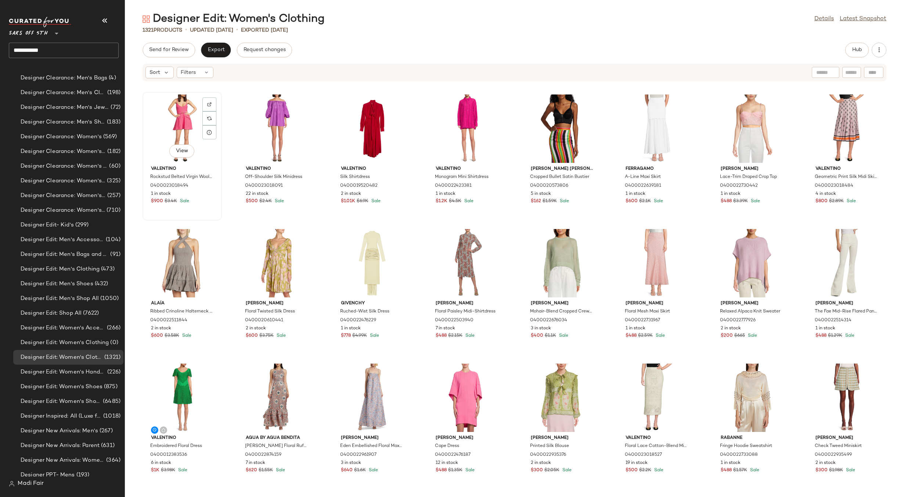
click at [177, 129] on div "View" at bounding box center [182, 128] width 74 height 68
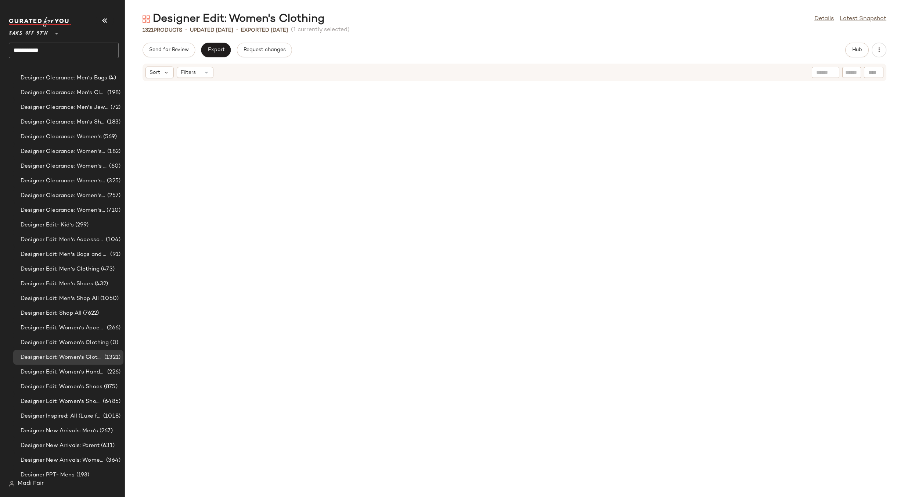
scroll to position [21916, 0]
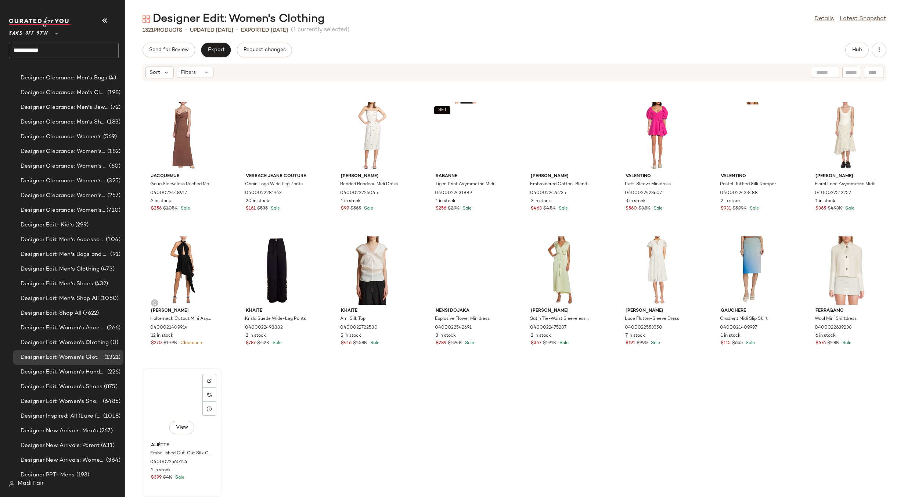
click at [158, 389] on div "View" at bounding box center [182, 405] width 74 height 68
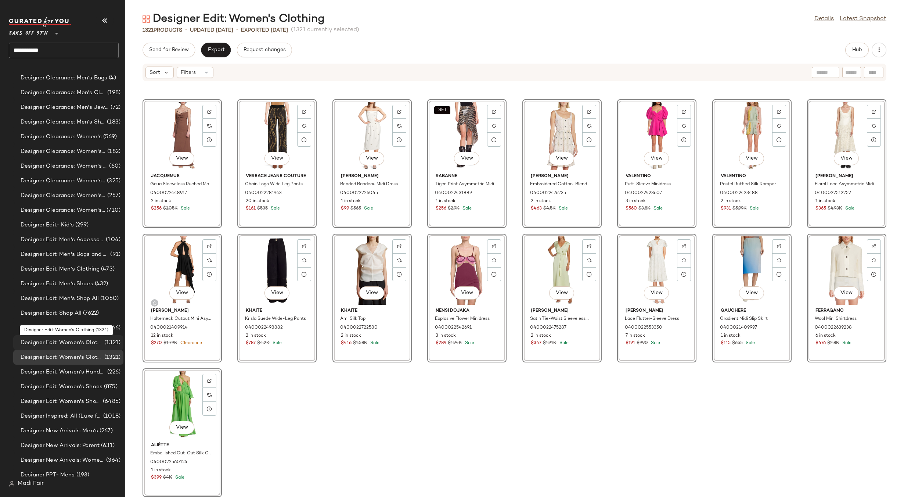
click at [104, 342] on span "(1321)" at bounding box center [112, 342] width 18 height 8
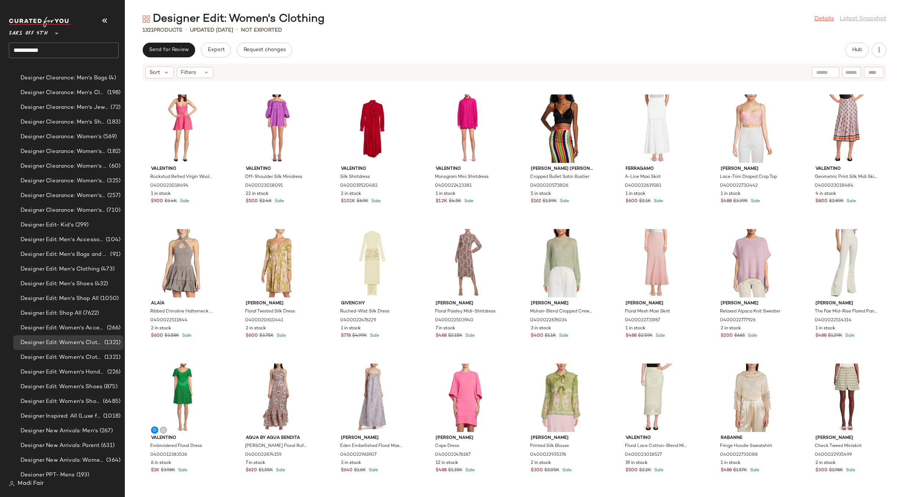
click at [819, 18] on link "Details" at bounding box center [823, 19] width 19 height 9
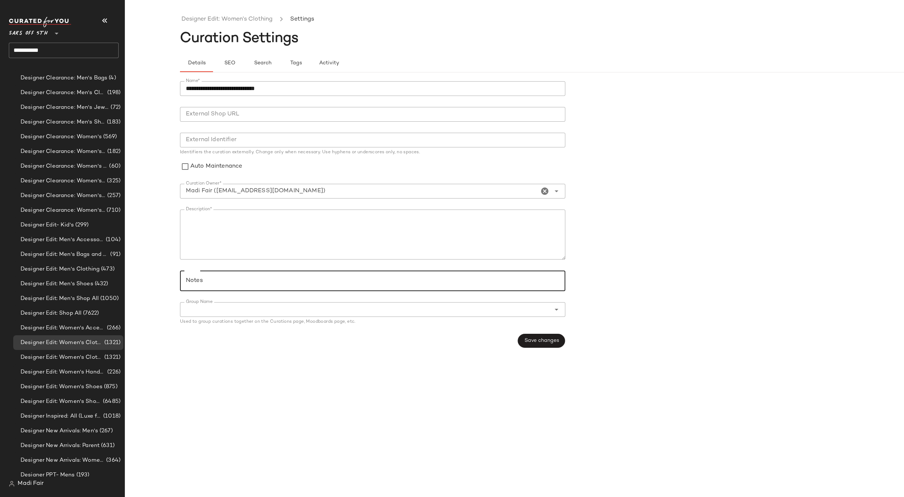
click at [224, 275] on div at bounding box center [370, 280] width 381 height 21
type input "*"
paste input "**********"
type input "**********"
click at [547, 192] on icon "Clear Curation Owner*" at bounding box center [544, 191] width 9 height 9
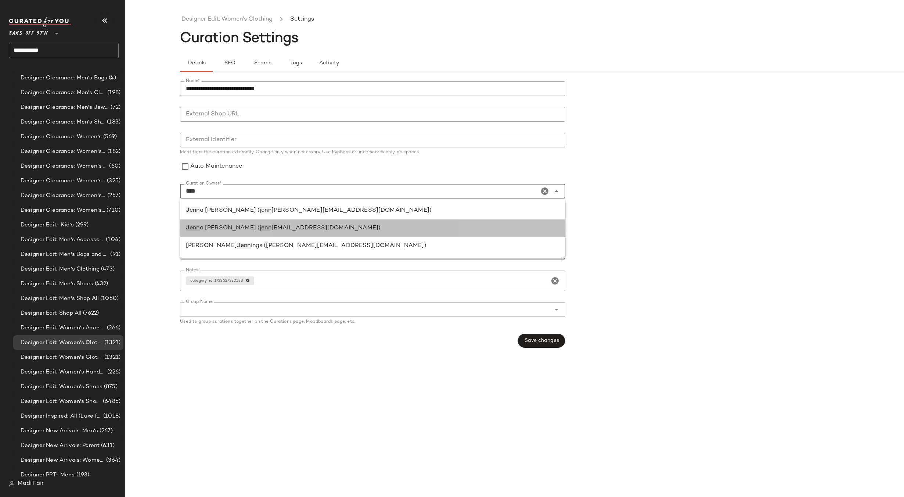
click at [288, 229] on span "[EMAIL_ADDRESS][DOMAIN_NAME])" at bounding box center [325, 228] width 109 height 6
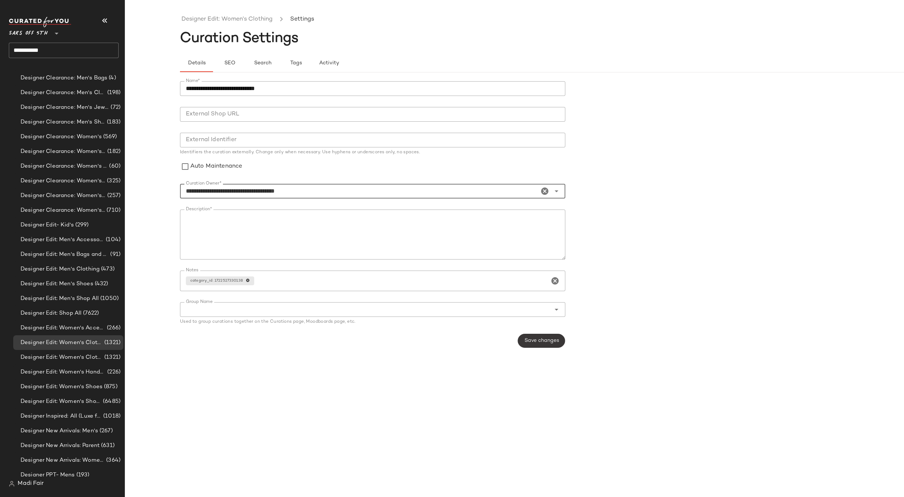
type input "**********"
click at [550, 338] on span "Save changes" at bounding box center [541, 341] width 35 height 6
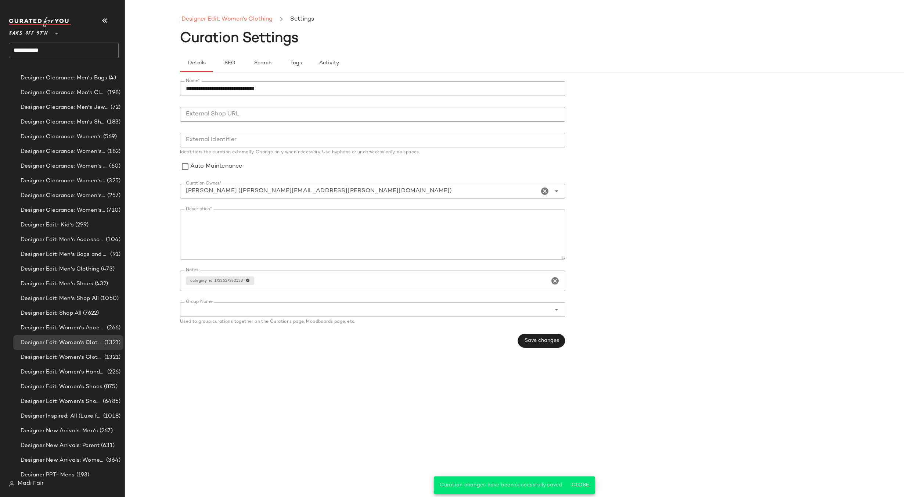
click at [227, 19] on link "Designer Edit: Women's Clothing" at bounding box center [226, 20] width 91 height 10
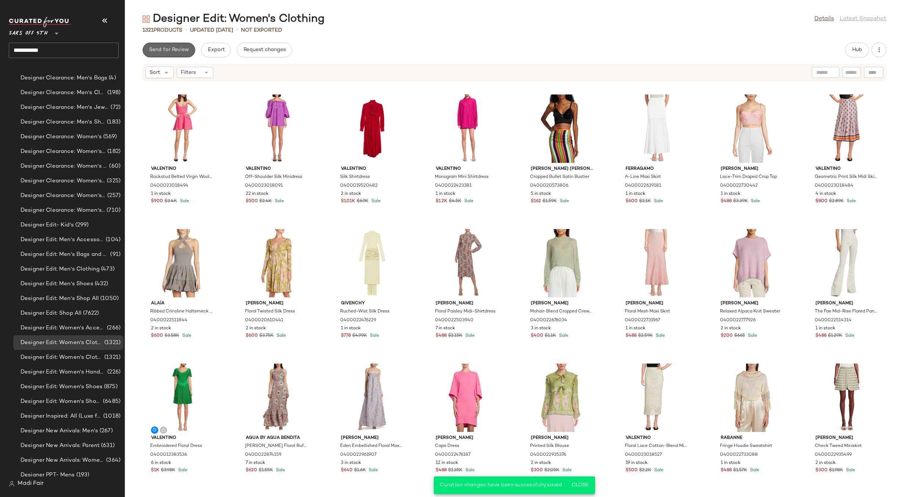
click at [176, 50] on span "Send for Review" at bounding box center [169, 50] width 40 height 6
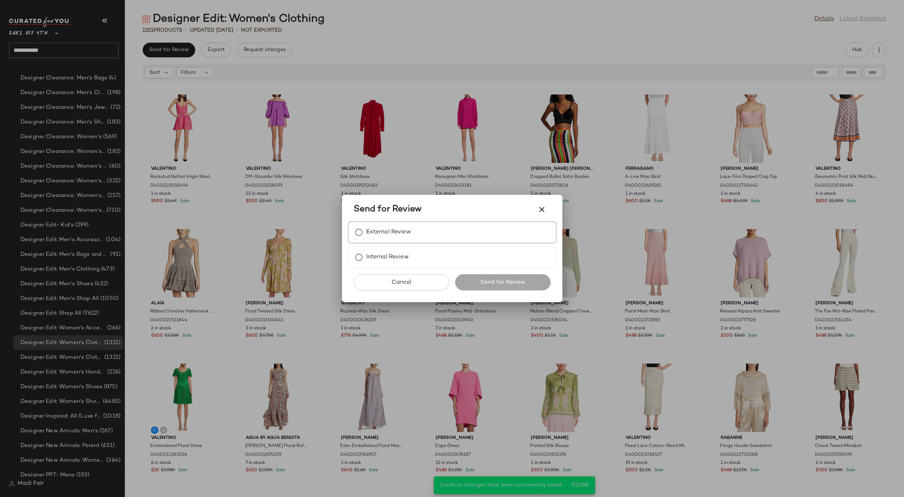
click at [383, 227] on label "External Review" at bounding box center [388, 232] width 45 height 15
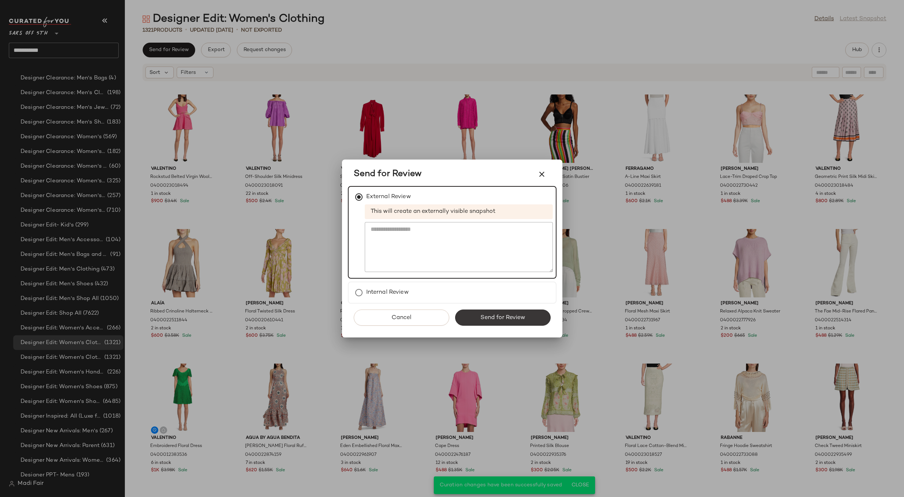
click at [490, 317] on span "Send for Review" at bounding box center [502, 317] width 45 height 7
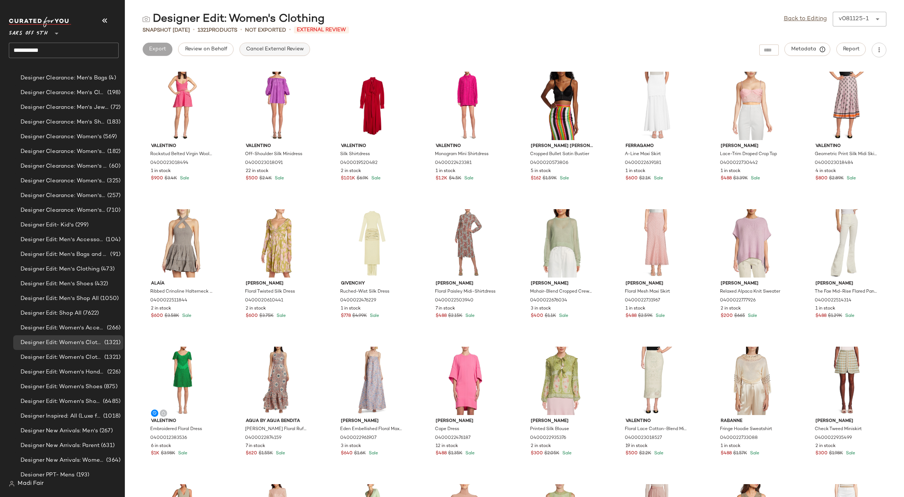
click at [249, 47] on span "Cancel External Review" at bounding box center [275, 49] width 58 height 6
click at [817, 18] on link "Back to Editing" at bounding box center [805, 19] width 43 height 9
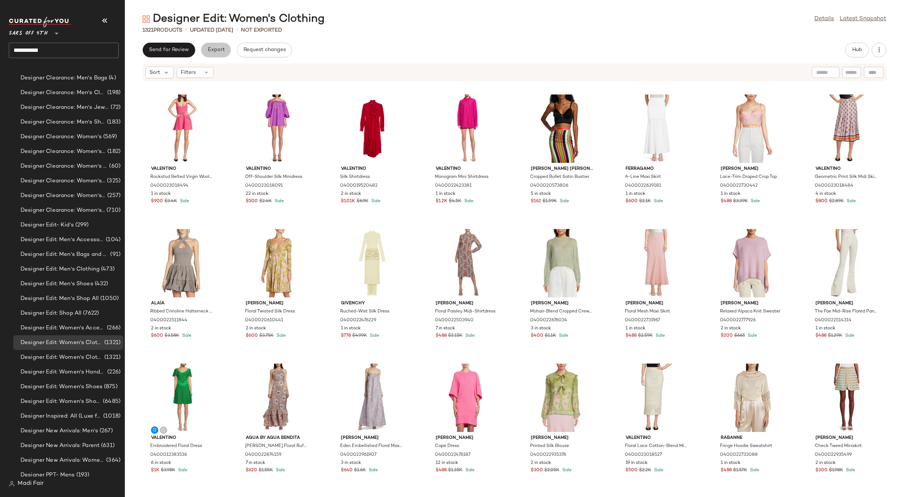
click at [223, 55] on button "Export" at bounding box center [216, 50] width 30 height 15
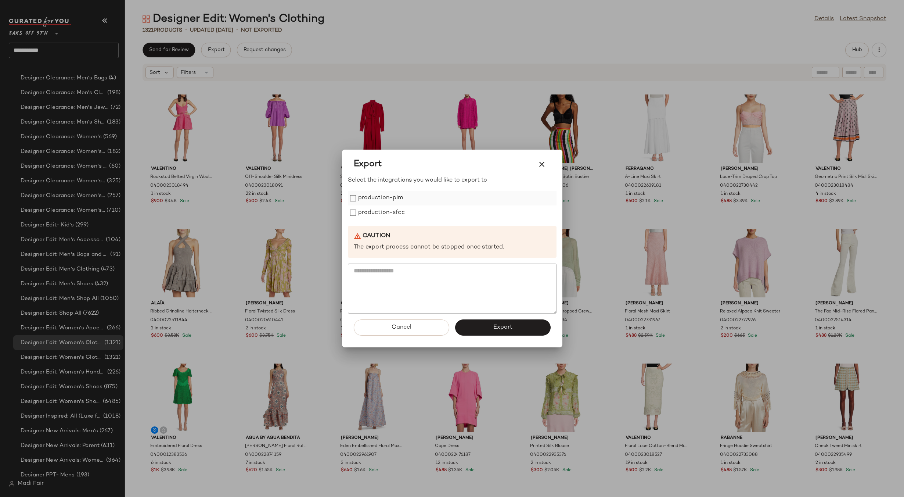
click at [388, 197] on label "production-pim" at bounding box center [380, 198] width 45 height 15
click at [385, 210] on label "production-sfcc" at bounding box center [381, 212] width 47 height 15
click at [477, 322] on button "Export" at bounding box center [503, 327] width 96 height 16
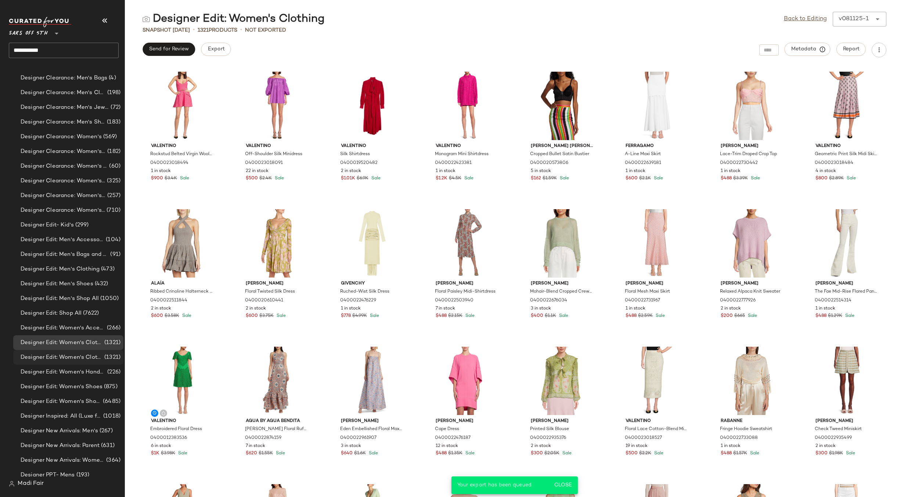
click at [85, 353] on span "Designer Edit: Women's Clothing" at bounding box center [62, 357] width 82 height 8
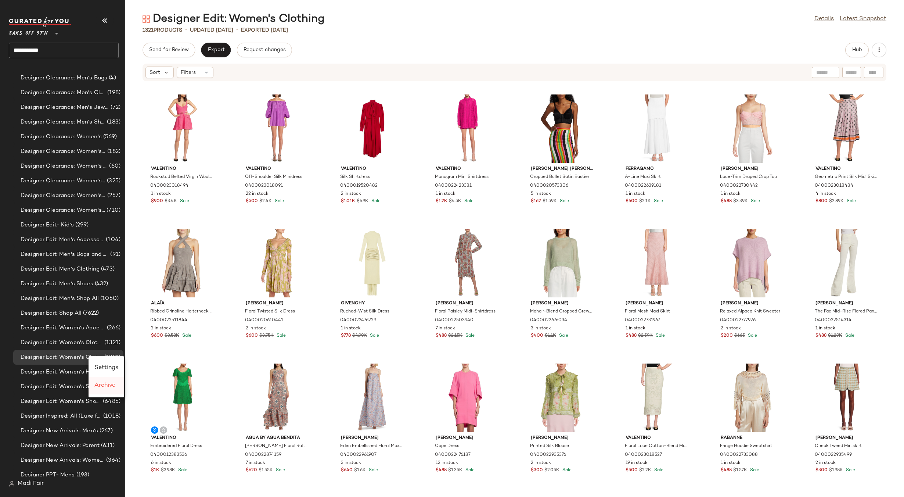
click at [102, 385] on span "Archive" at bounding box center [104, 385] width 21 height 6
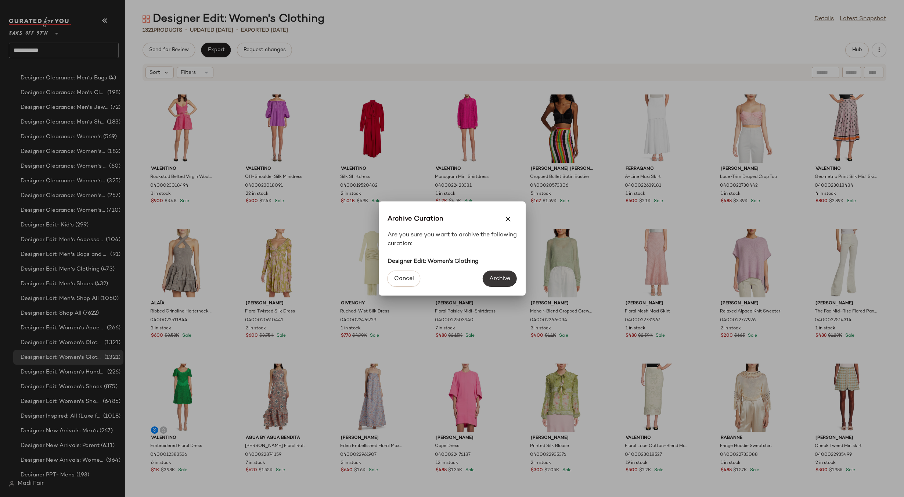
click at [507, 274] on button "Archive" at bounding box center [500, 278] width 34 height 16
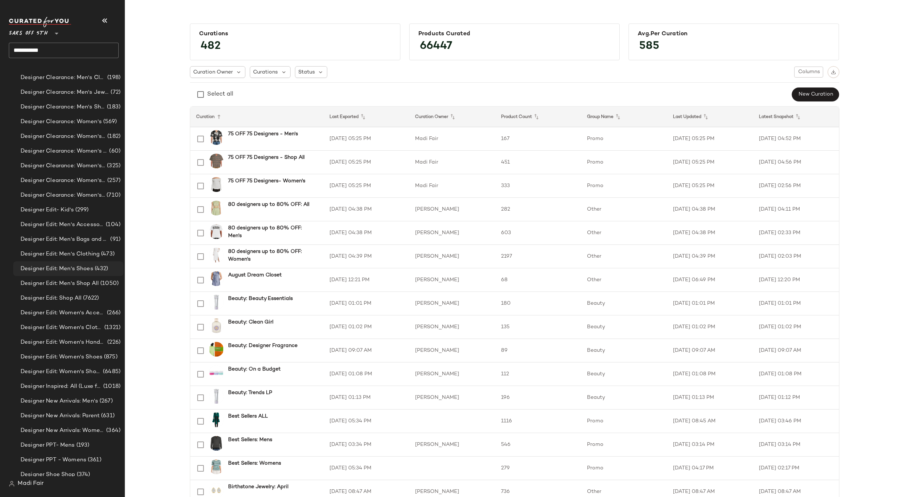
scroll to position [2741, 0]
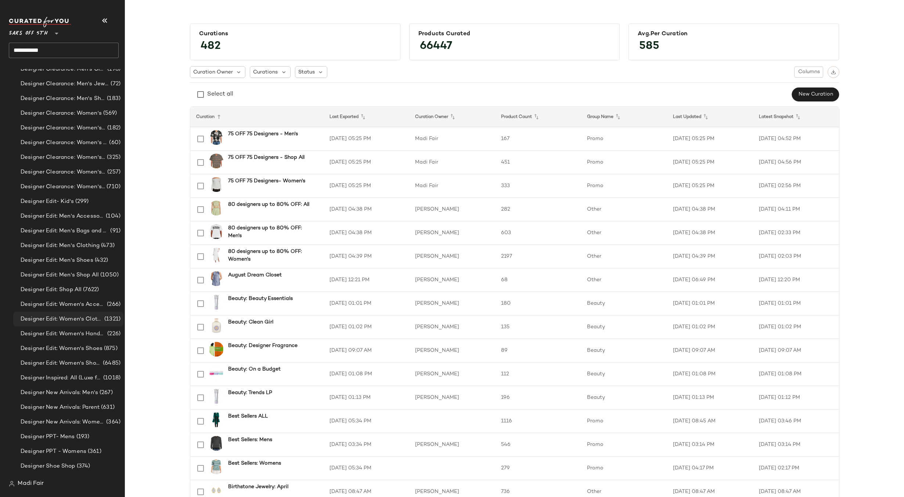
click at [91, 313] on div "Designer Edit: Women's Clothing (1321)" at bounding box center [68, 319] width 110 height 15
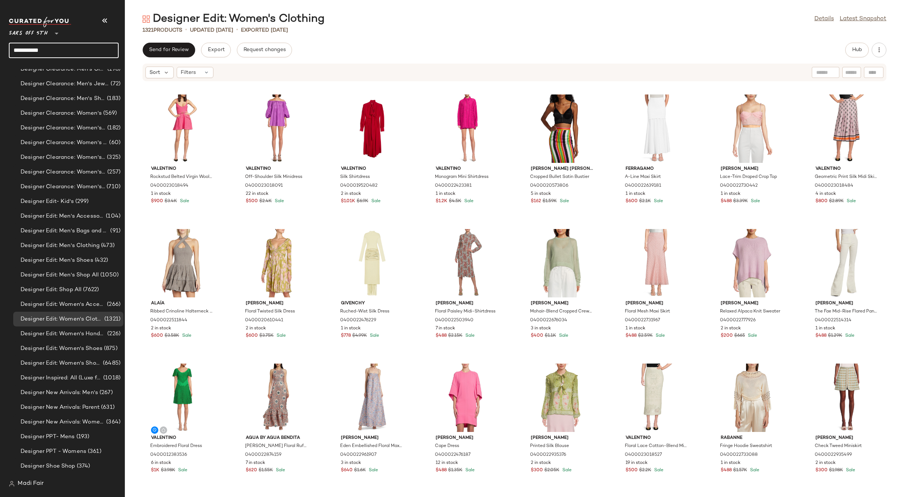
drag, startPoint x: 51, startPoint y: 51, endPoint x: -3, endPoint y: 51, distance: 54.4
click at [0, 51] on html "**********" at bounding box center [452, 248] width 904 height 497
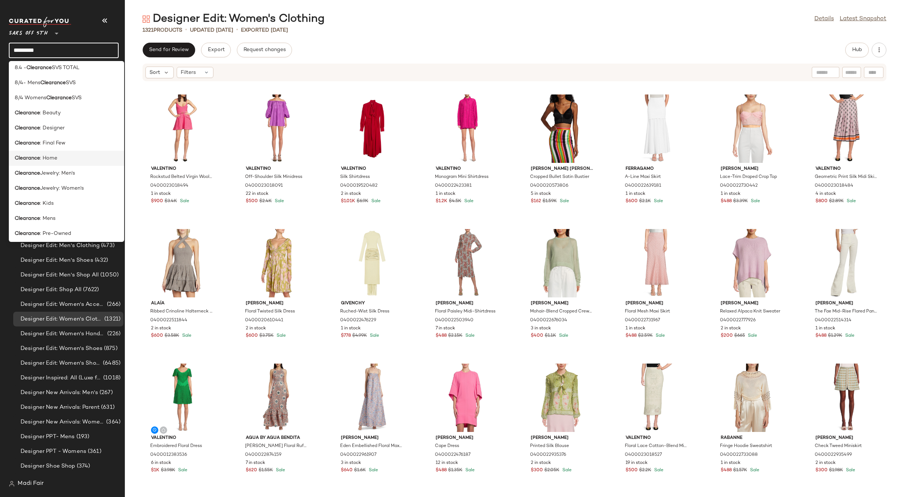
scroll to position [147, 0]
type input "*********"
click at [81, 168] on div "Clearance : Womens" at bounding box center [67, 166] width 104 height 8
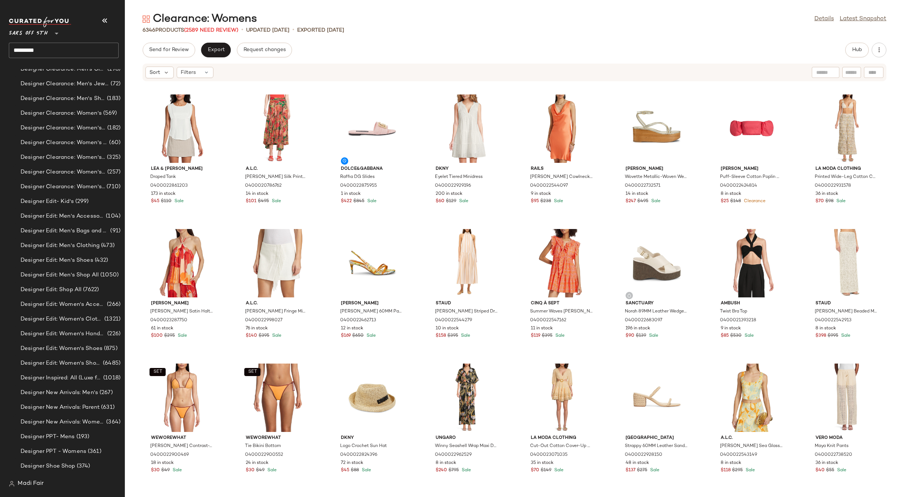
click at [64, 46] on input "*********" at bounding box center [64, 50] width 110 height 15
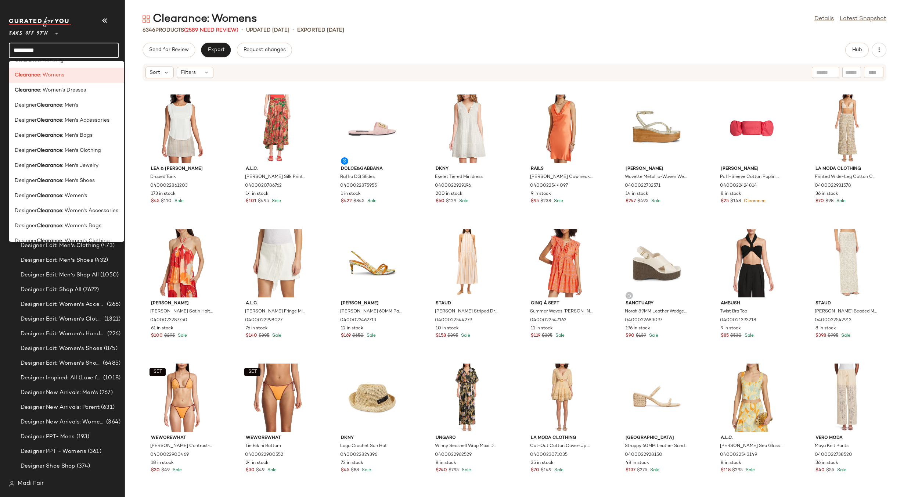
scroll to position [90, 0]
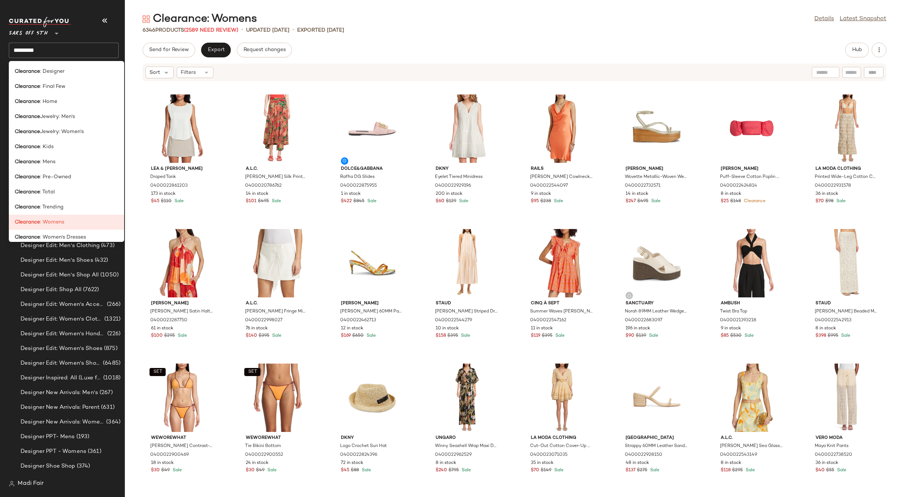
click at [358, 36] on div "Clearance: Womens Details Latest Snapshot 6346 Products (2589 Need Review) • up…" at bounding box center [514, 254] width 779 height 485
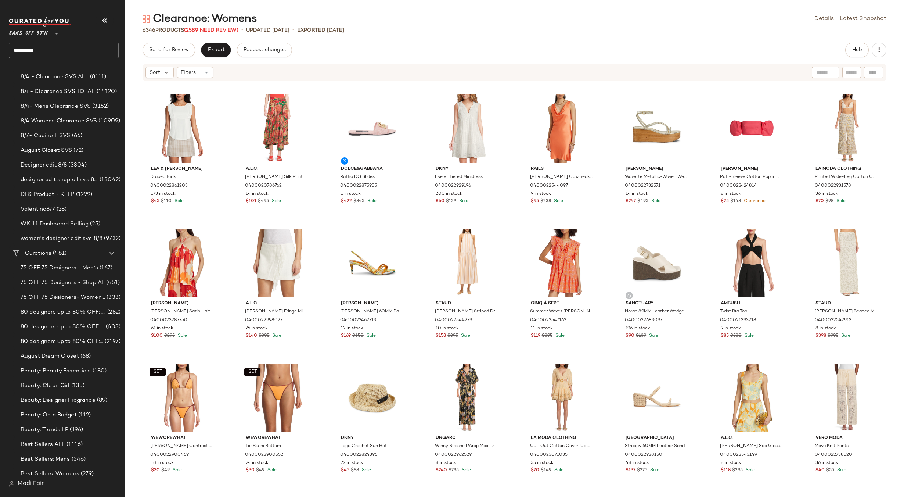
scroll to position [0, 0]
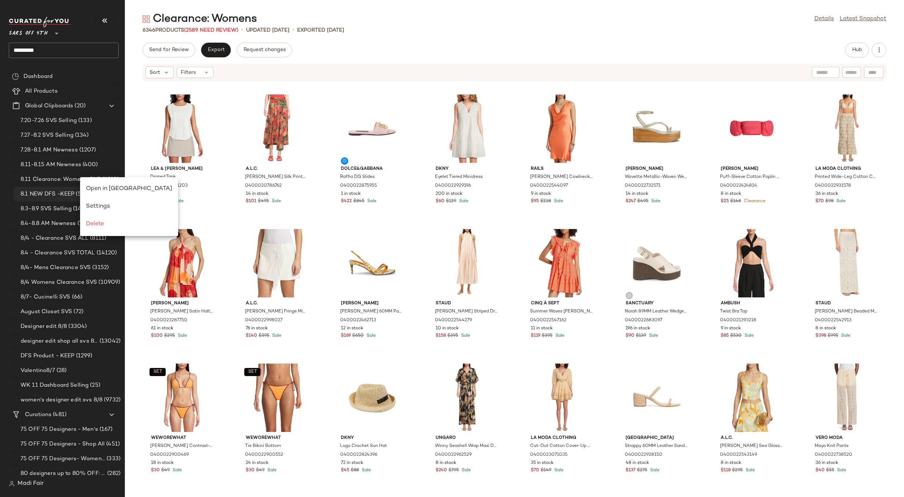
click at [105, 188] on span "Open in [GEOGRAPHIC_DATA]" at bounding box center [129, 189] width 86 height 6
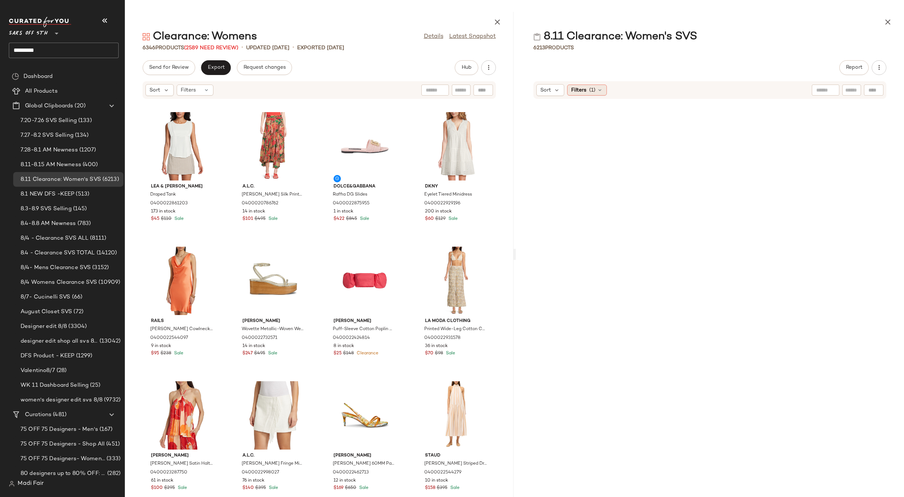
click at [595, 90] on span "(1)" at bounding box center [592, 90] width 6 height 8
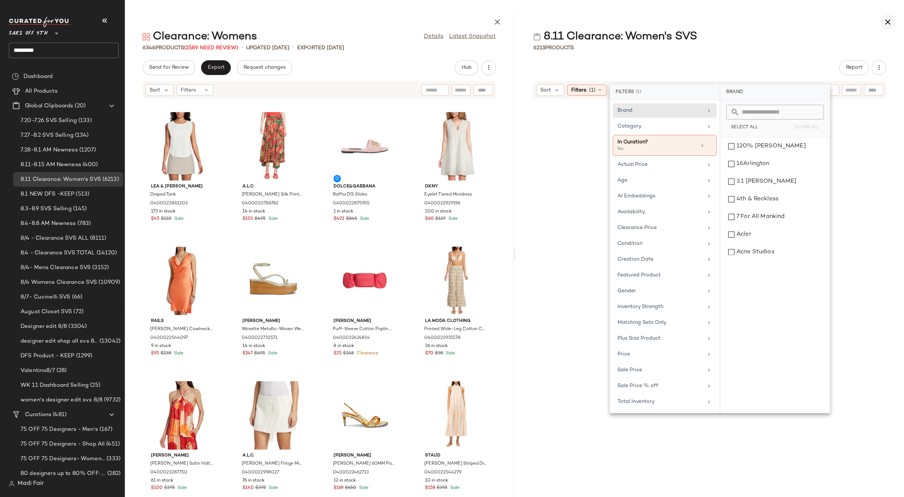
click at [889, 24] on icon "button" at bounding box center [888, 22] width 9 height 9
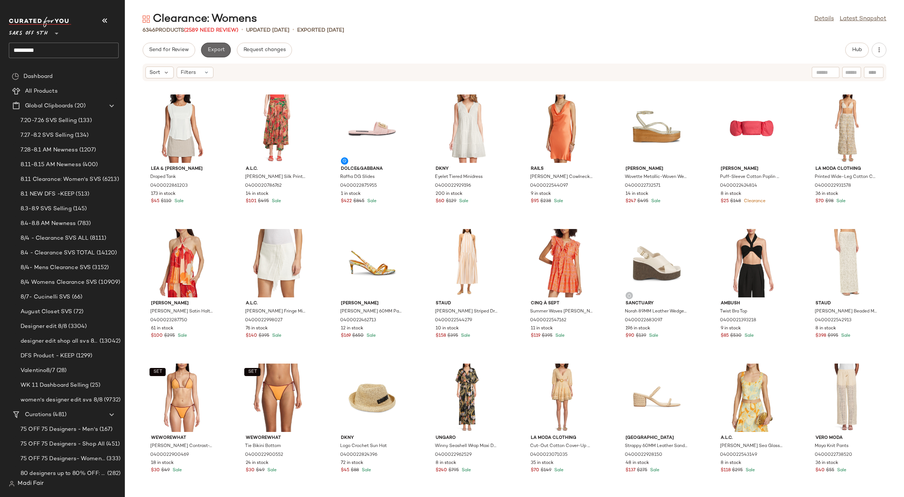
click at [218, 51] on span "Export" at bounding box center [215, 50] width 17 height 6
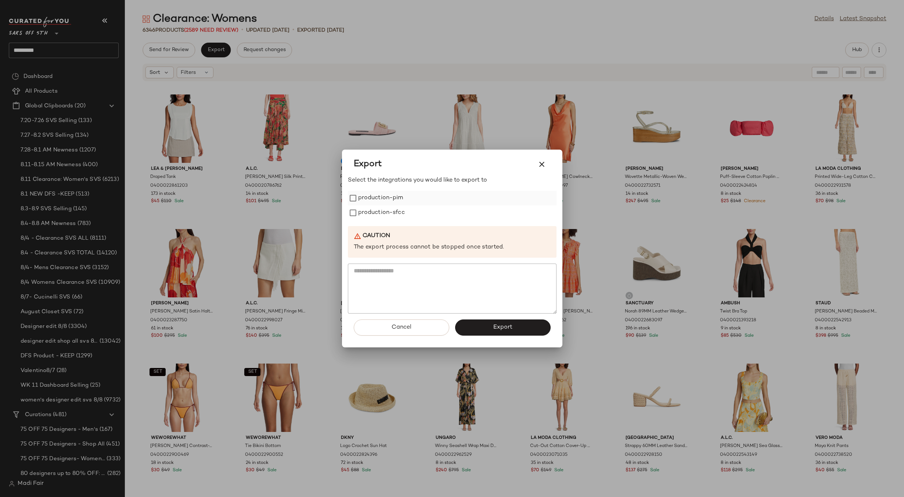
click at [405, 201] on div "production-pim" at bounding box center [452, 198] width 209 height 15
click at [380, 201] on label "production-pim" at bounding box center [380, 198] width 45 height 15
click at [378, 211] on label "production-sfcc" at bounding box center [381, 212] width 47 height 15
click at [486, 329] on button "Export" at bounding box center [503, 327] width 96 height 16
